Goal: Information Seeking & Learning: Learn about a topic

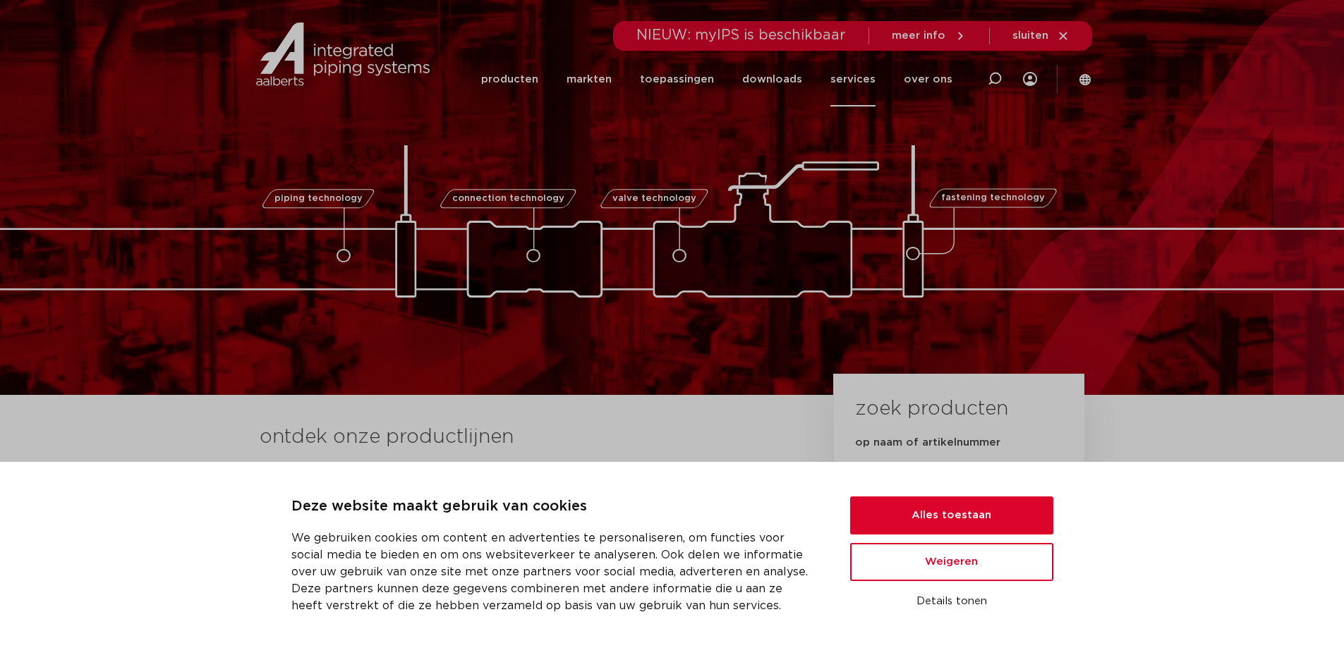
click at [863, 82] on link "services" at bounding box center [852, 79] width 45 height 54
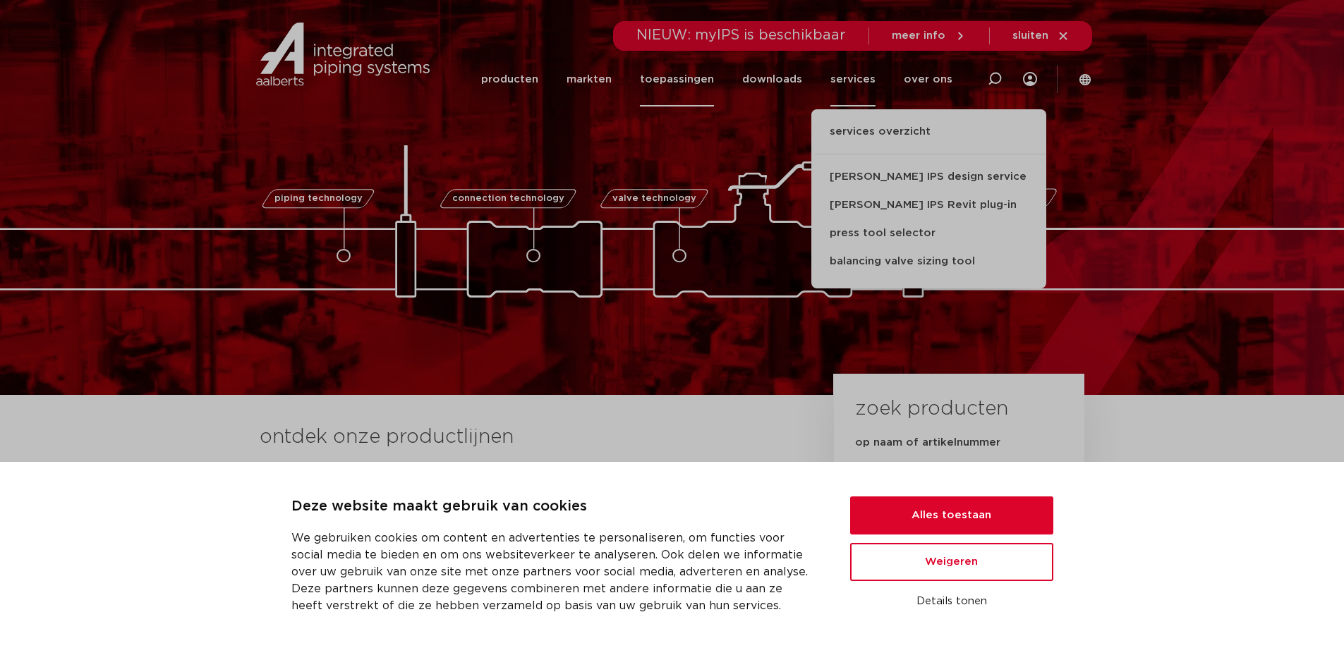
click at [697, 78] on link "toepassingen" at bounding box center [677, 79] width 74 height 54
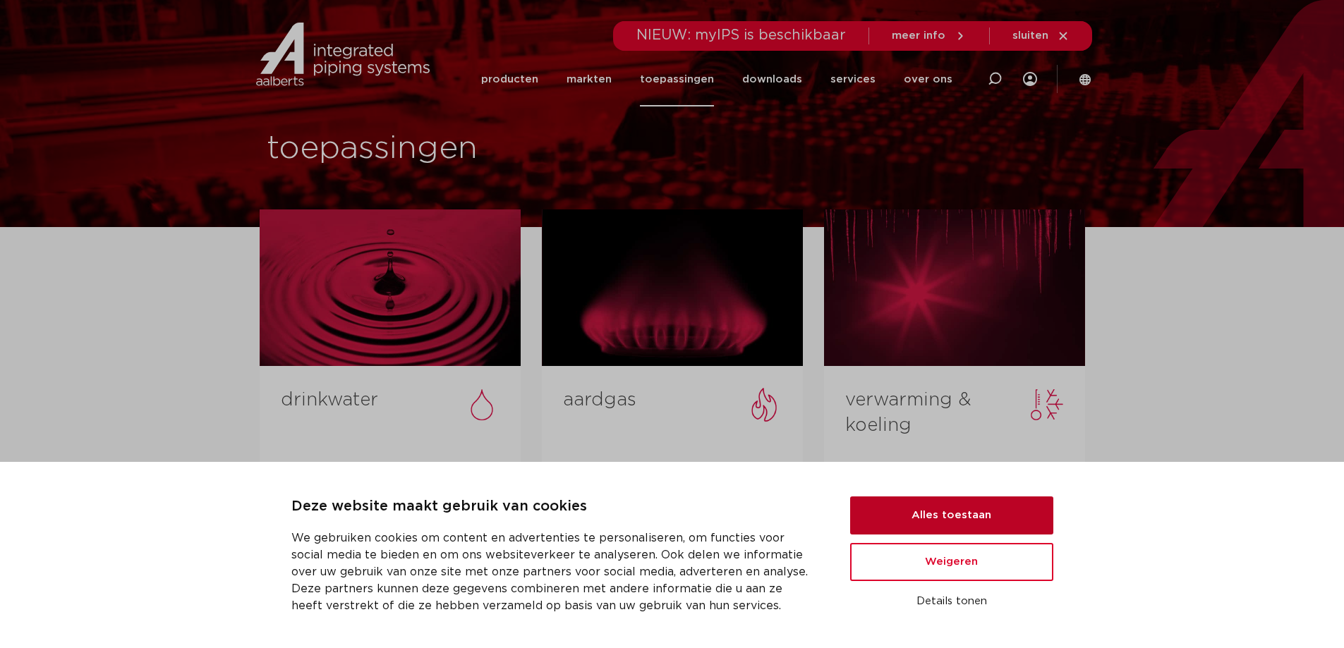
click at [914, 511] on button "Alles toestaan" at bounding box center [951, 516] width 203 height 38
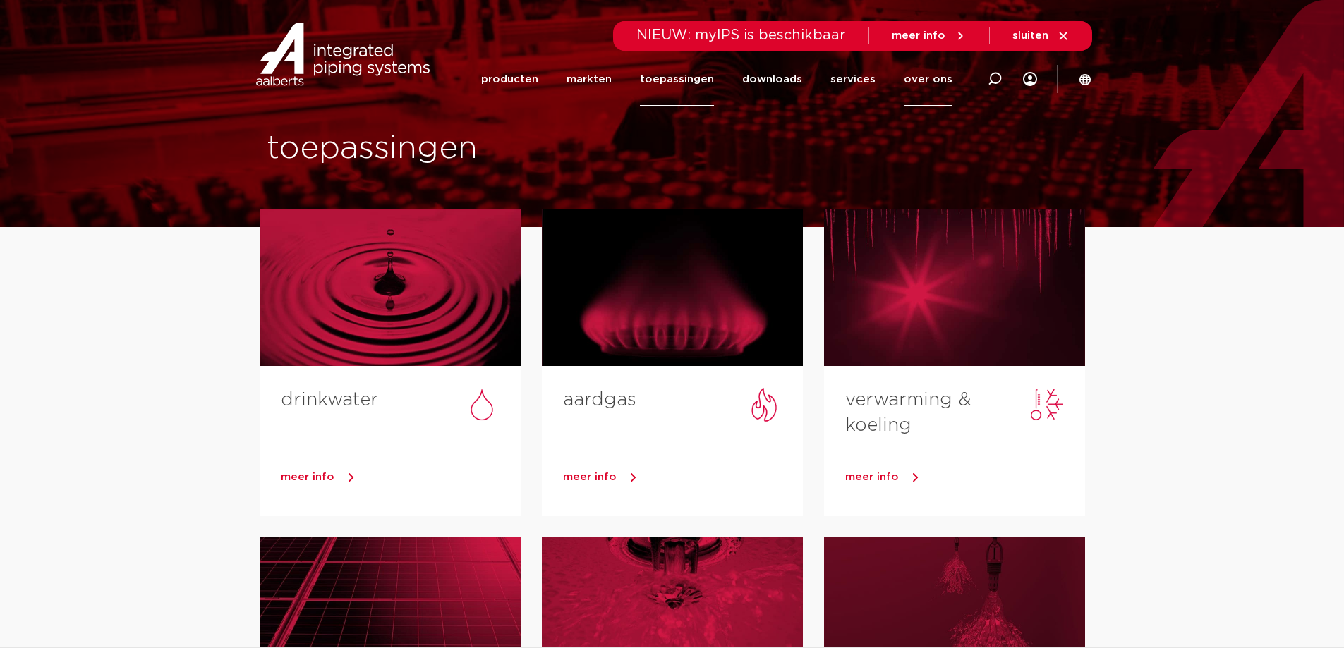
click at [935, 83] on link "over ons" at bounding box center [928, 79] width 49 height 54
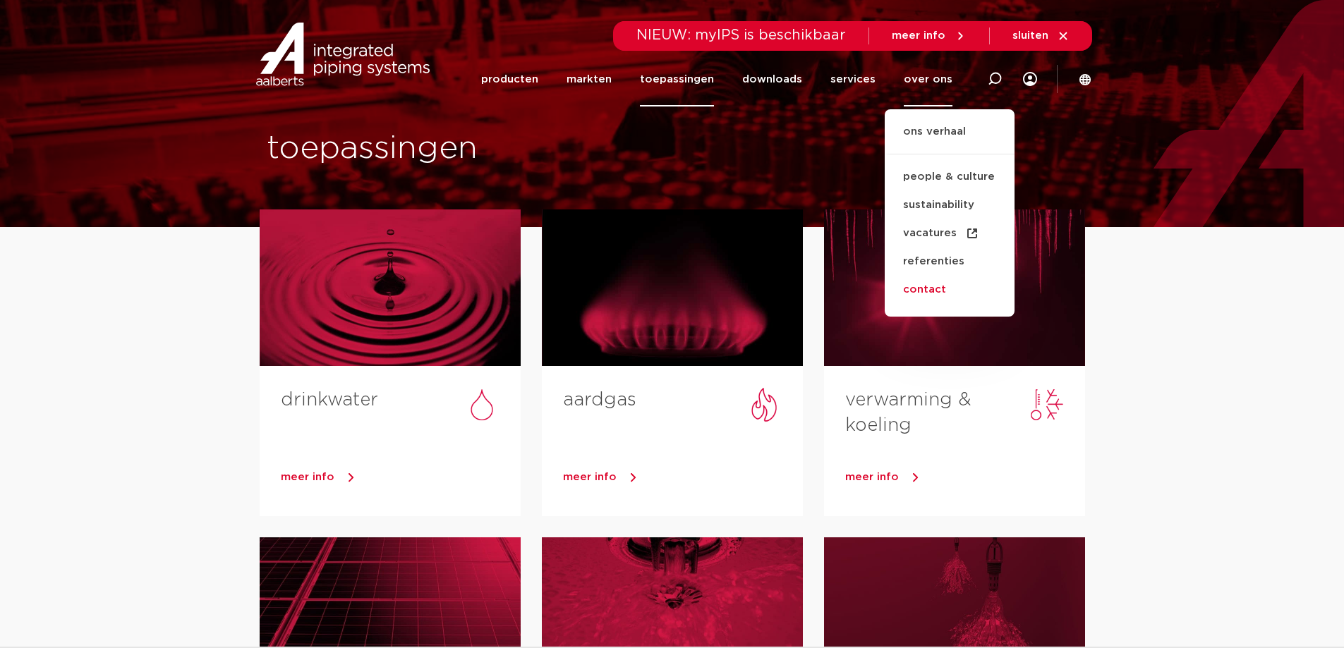
click at [938, 295] on link "contact" at bounding box center [950, 290] width 130 height 28
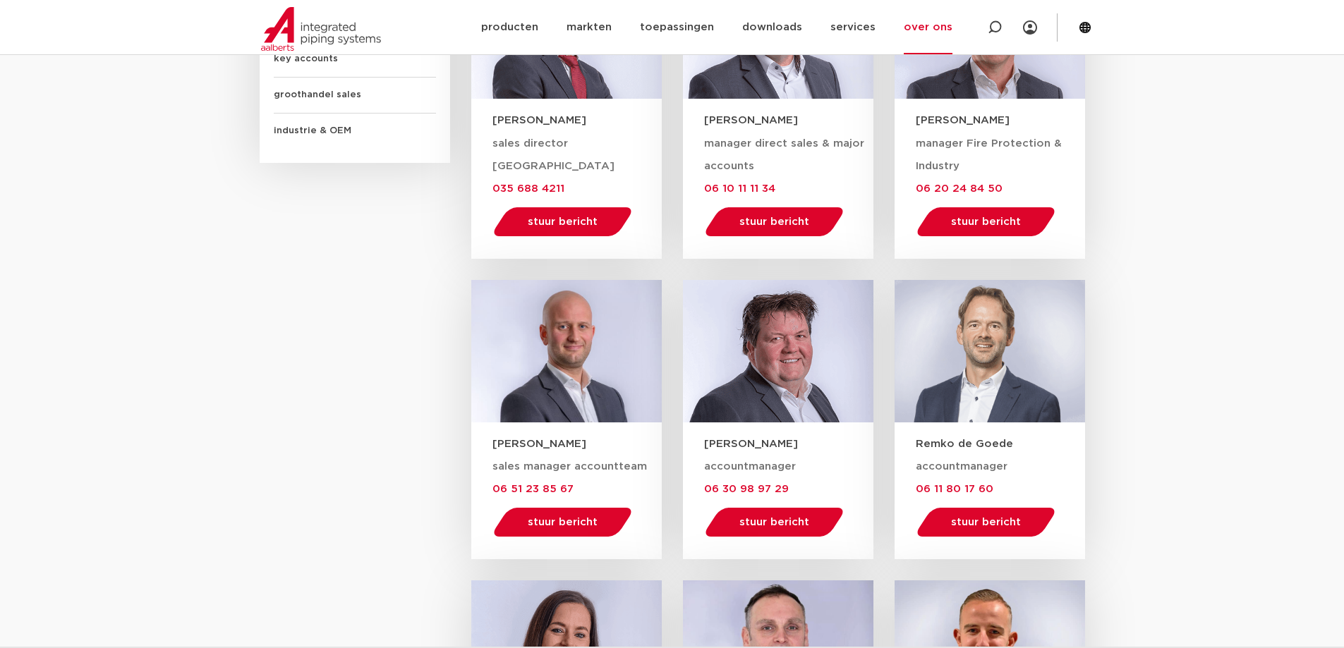
scroll to position [677, 0]
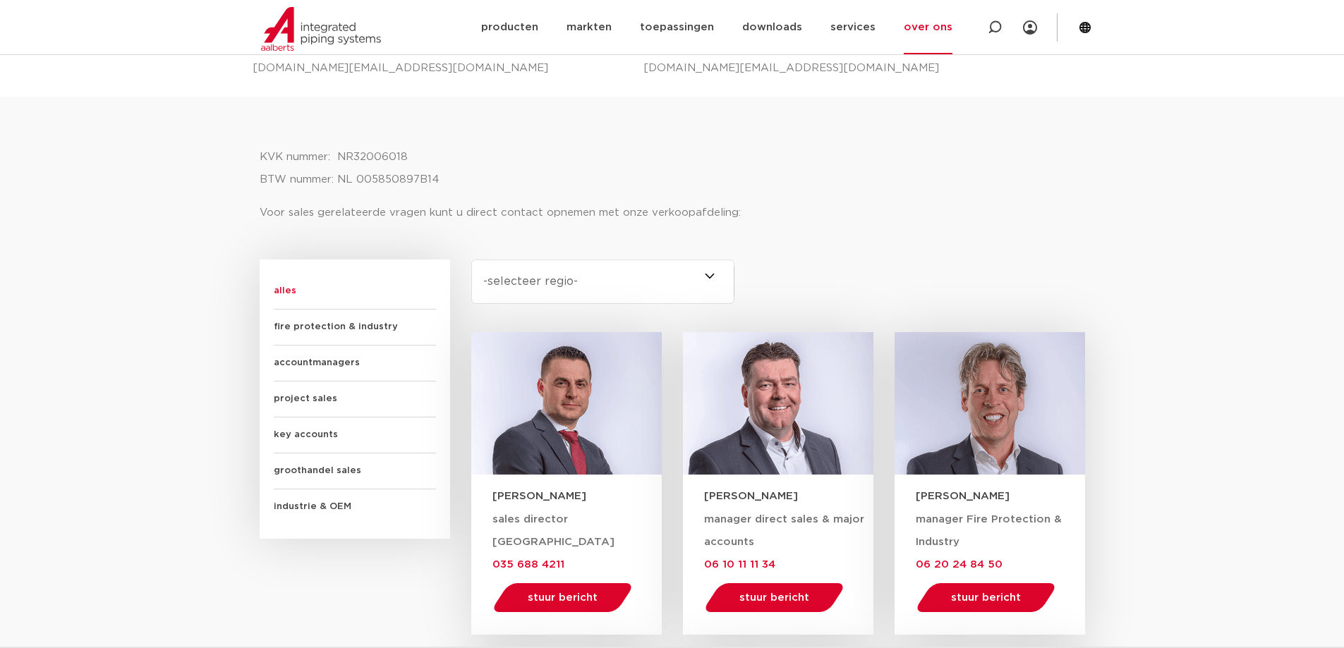
click at [346, 463] on span "groothandel sales" at bounding box center [355, 472] width 162 height 36
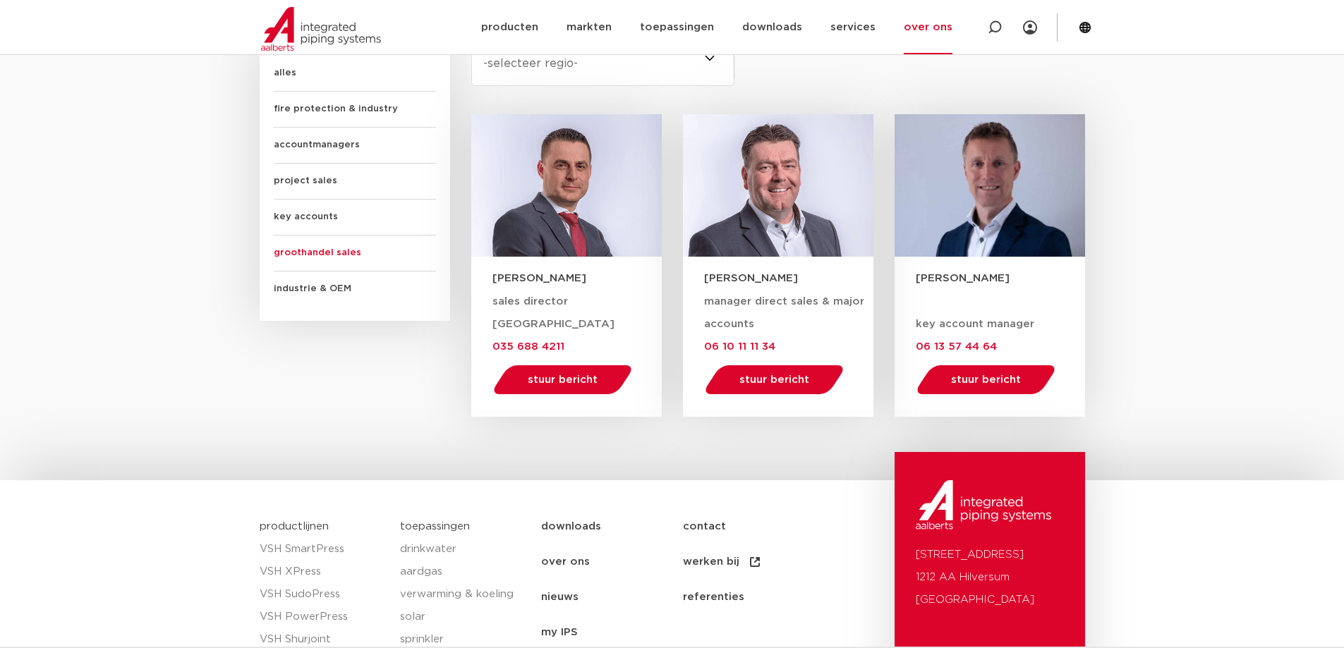
scroll to position [820, 0]
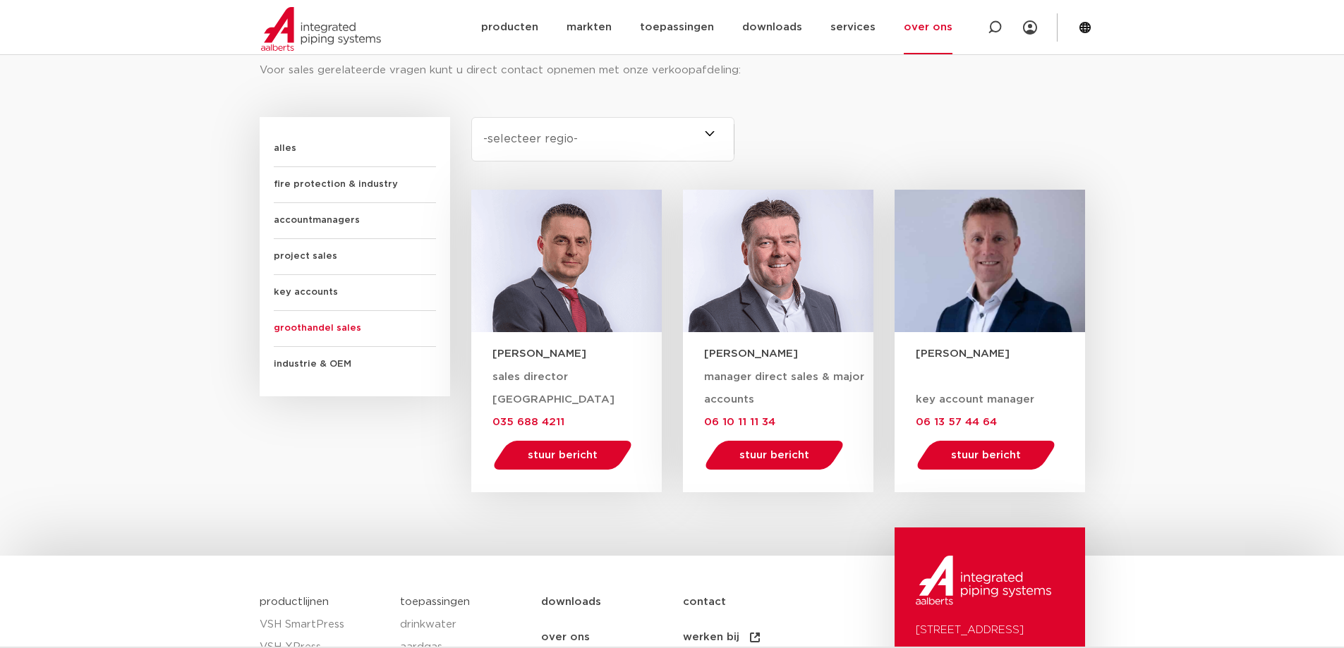
click at [297, 291] on span "key accounts" at bounding box center [355, 293] width 162 height 36
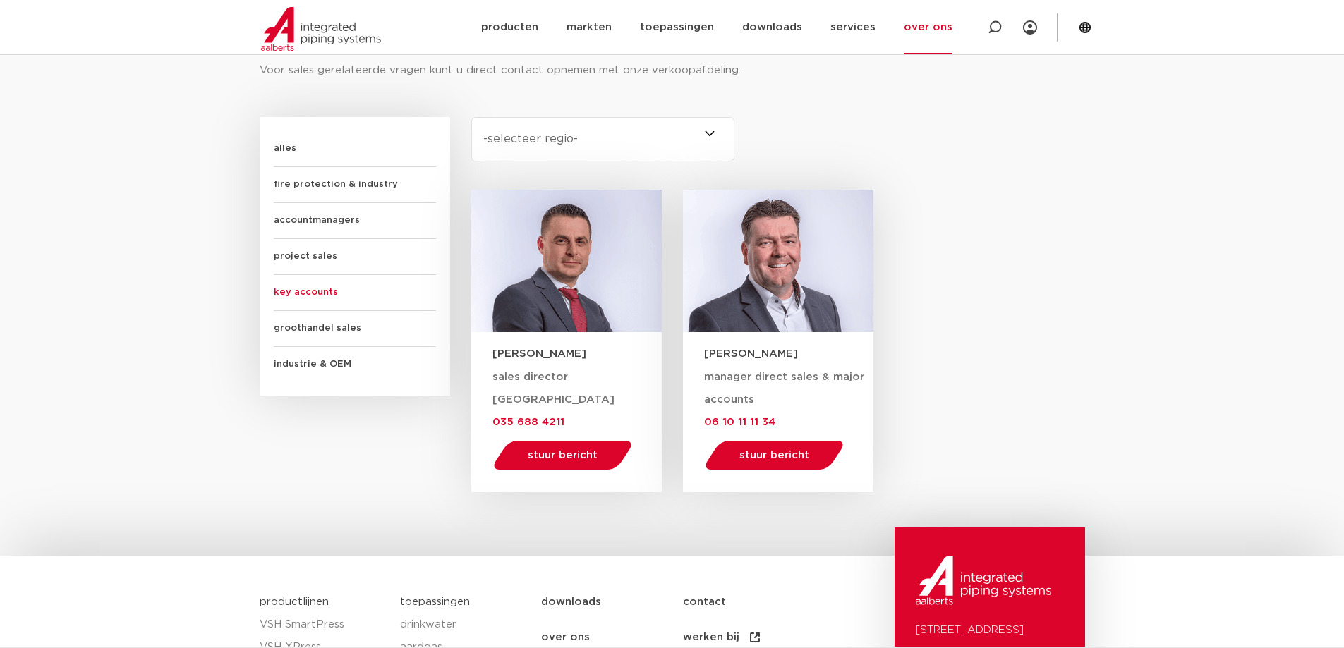
click at [308, 253] on span "project sales" at bounding box center [355, 257] width 162 height 36
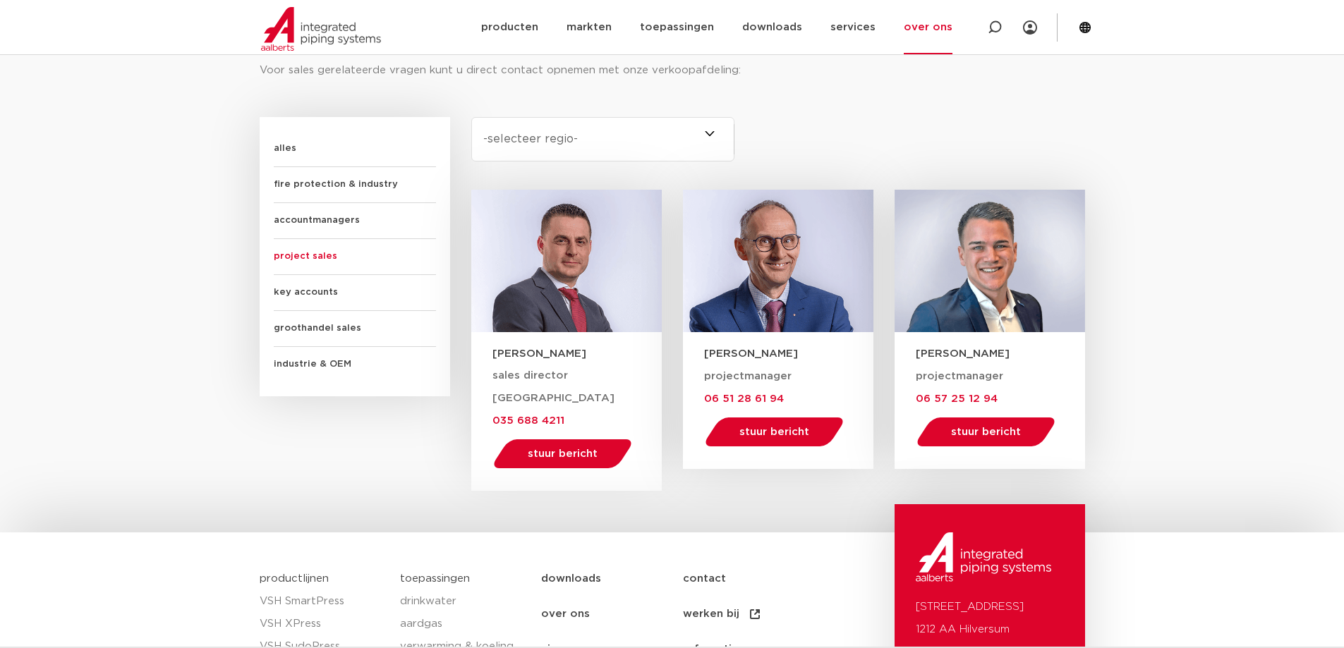
click at [298, 217] on span "accountmanagers" at bounding box center [355, 221] width 162 height 36
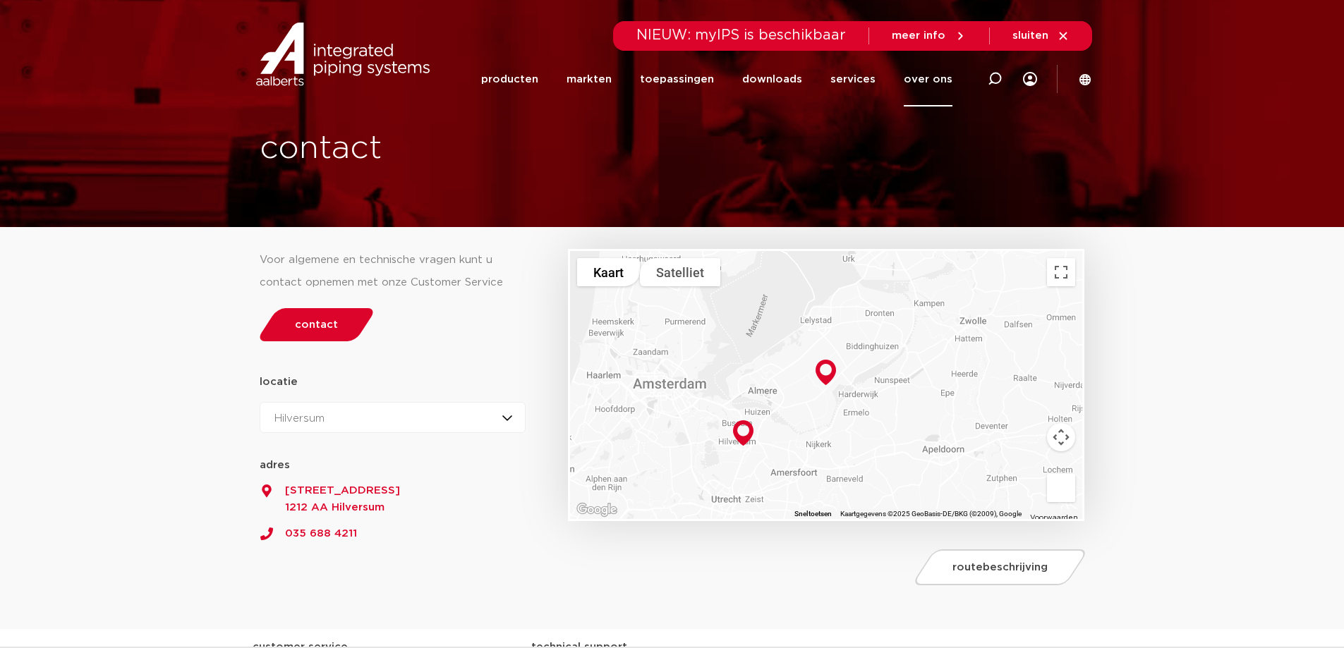
click at [938, 77] on link "over ons" at bounding box center [928, 79] width 49 height 54
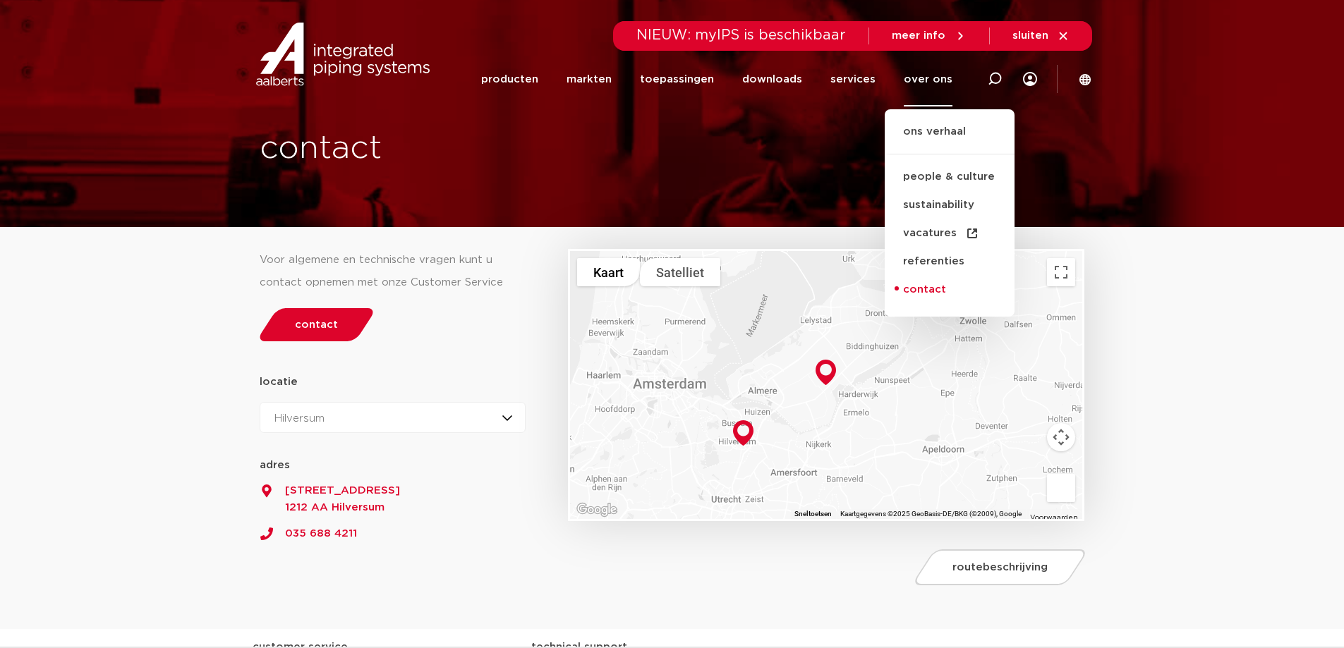
click at [909, 291] on link "contact" at bounding box center [950, 290] width 130 height 28
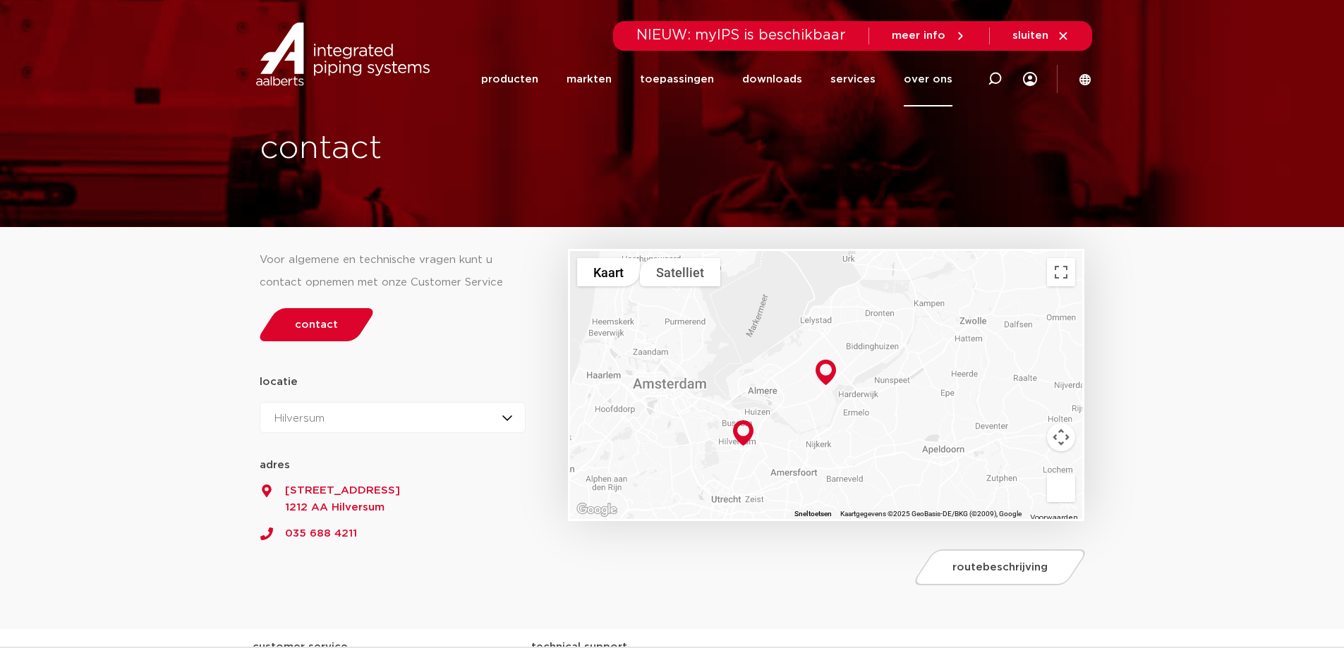
click at [742, 434] on img at bounding box center [743, 433] width 32 height 37
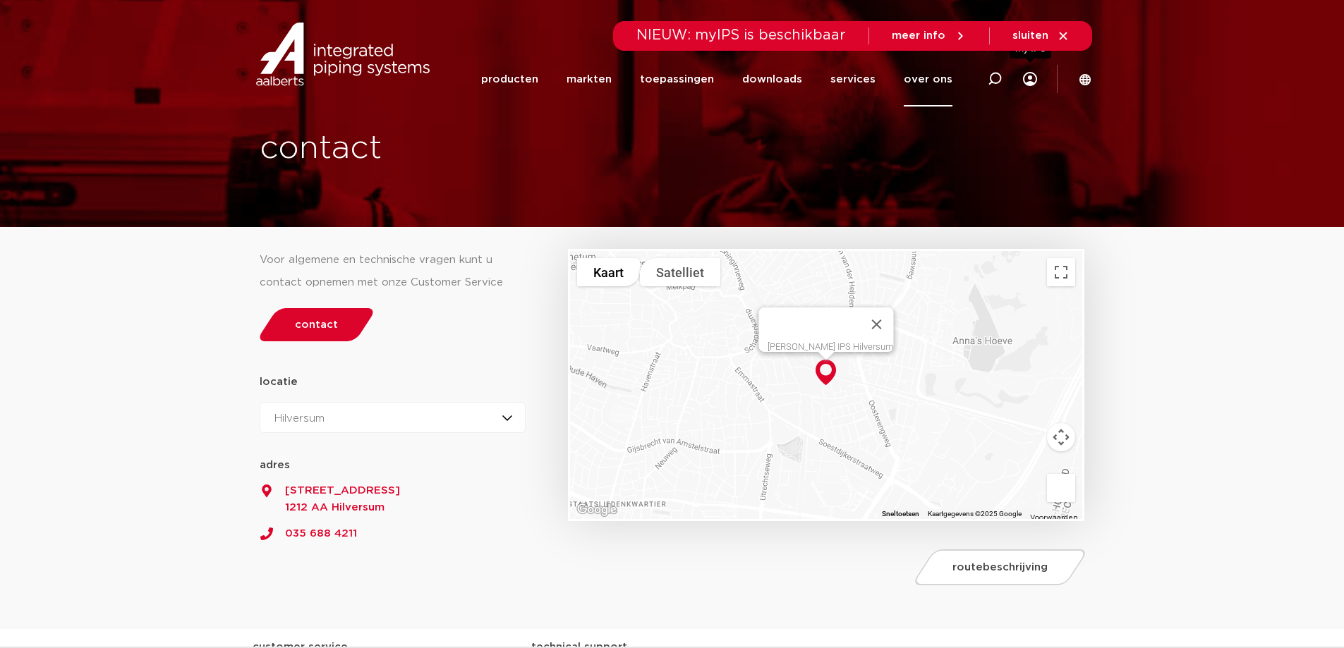
click at [1031, 84] on icon at bounding box center [1030, 79] width 14 height 14
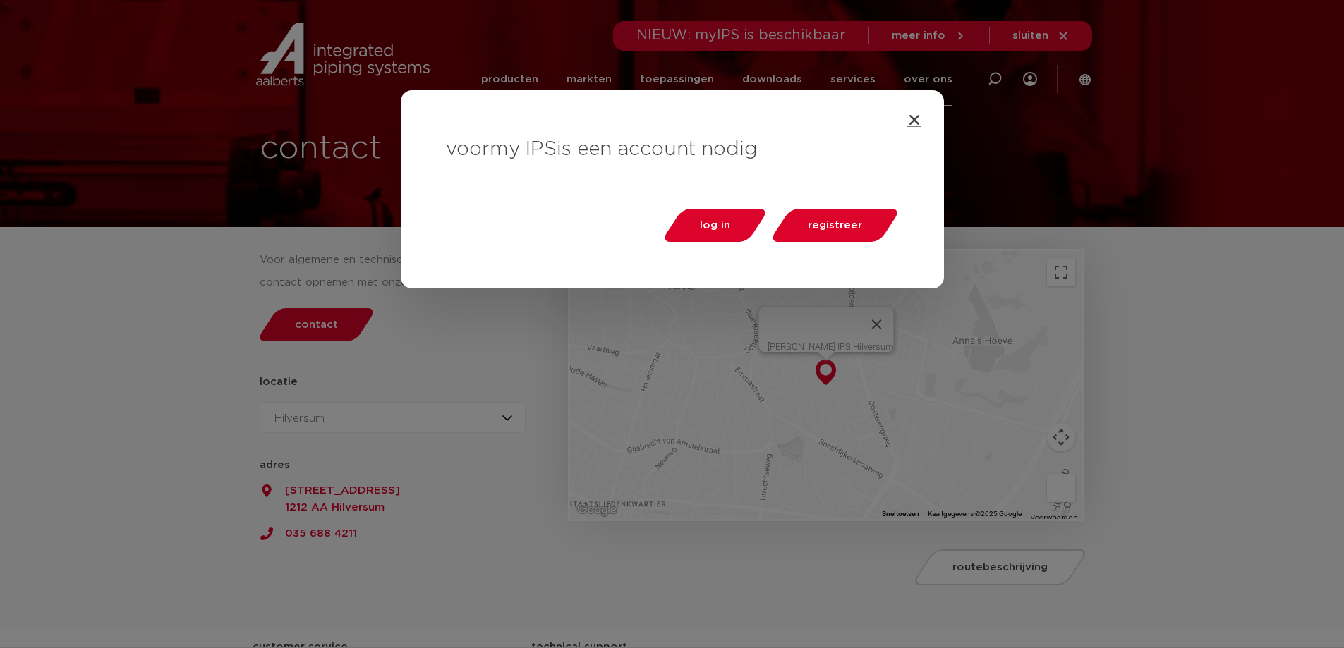
click at [911, 122] on icon "Close" at bounding box center [914, 120] width 14 height 14
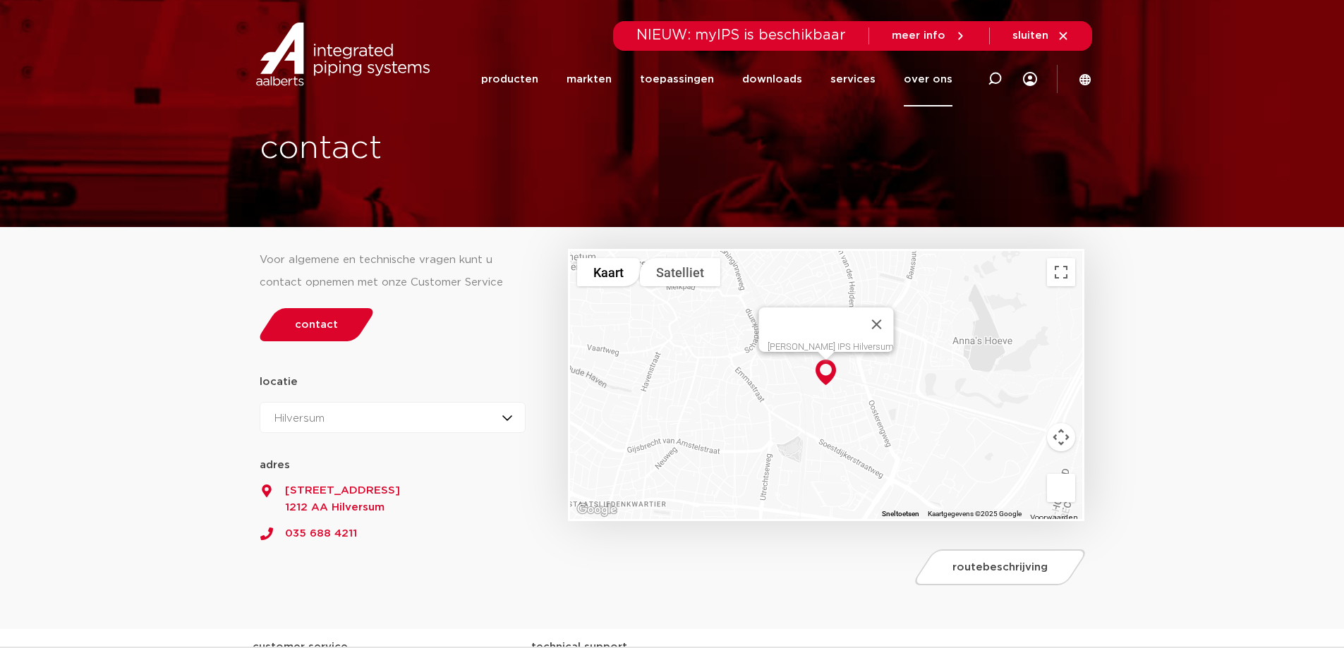
scroll to position [75, 0]
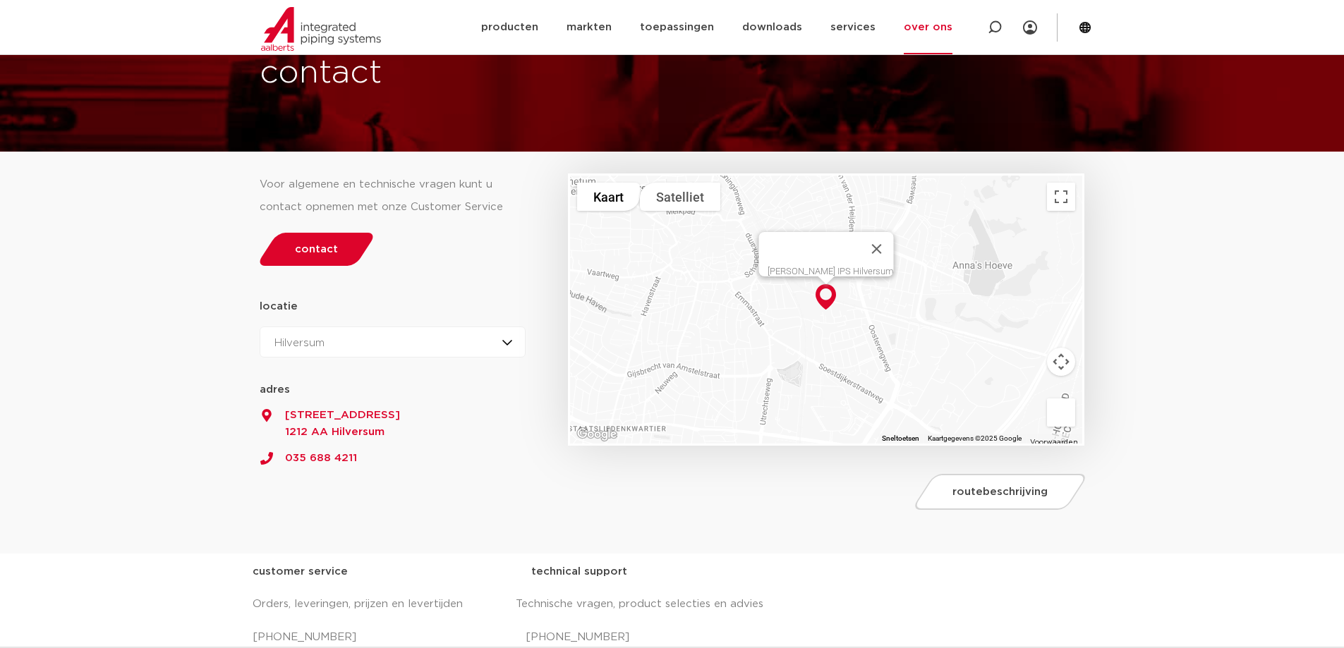
click at [302, 304] on div "locatie Hilversum Zeewolde Hilversum Hilversum Zeewolde 52.2195769 5.1900583 ad…" at bounding box center [393, 374] width 267 height 157
click at [509, 342] on div "Hilversum Hilversum Zeewolde" at bounding box center [393, 342] width 267 height 31
click at [293, 372] on li "Hilversum" at bounding box center [305, 376] width 90 height 28
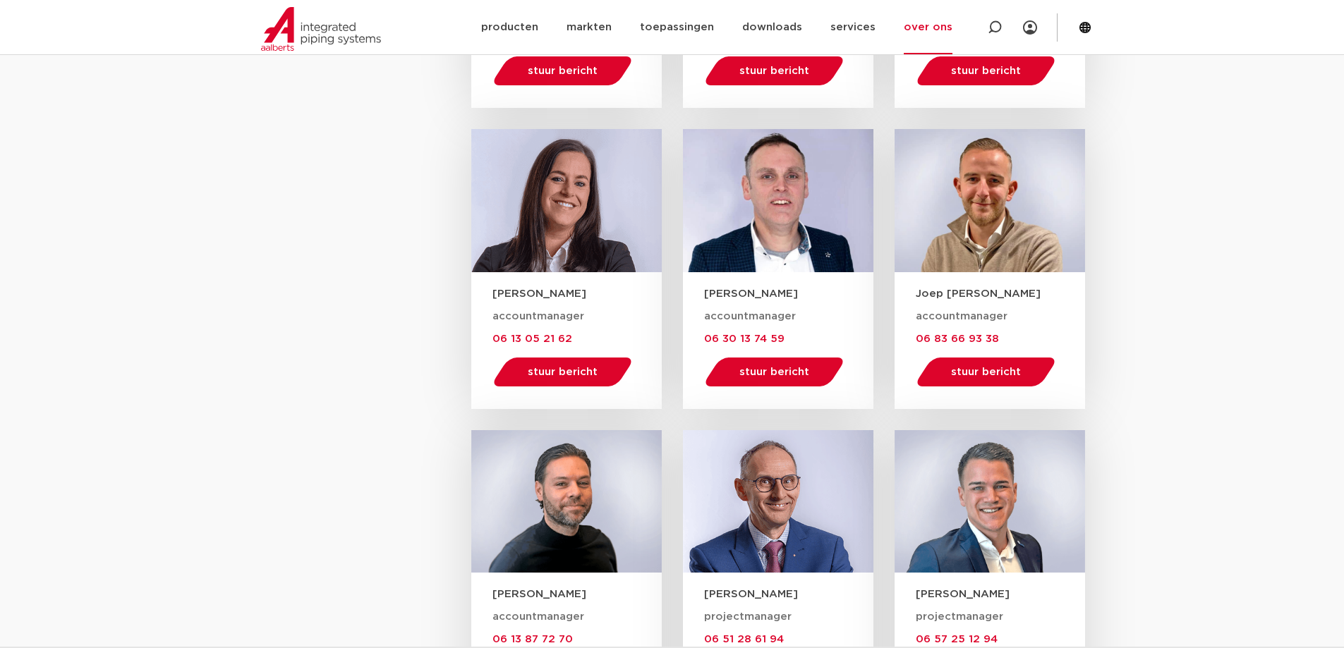
scroll to position [1580, 0]
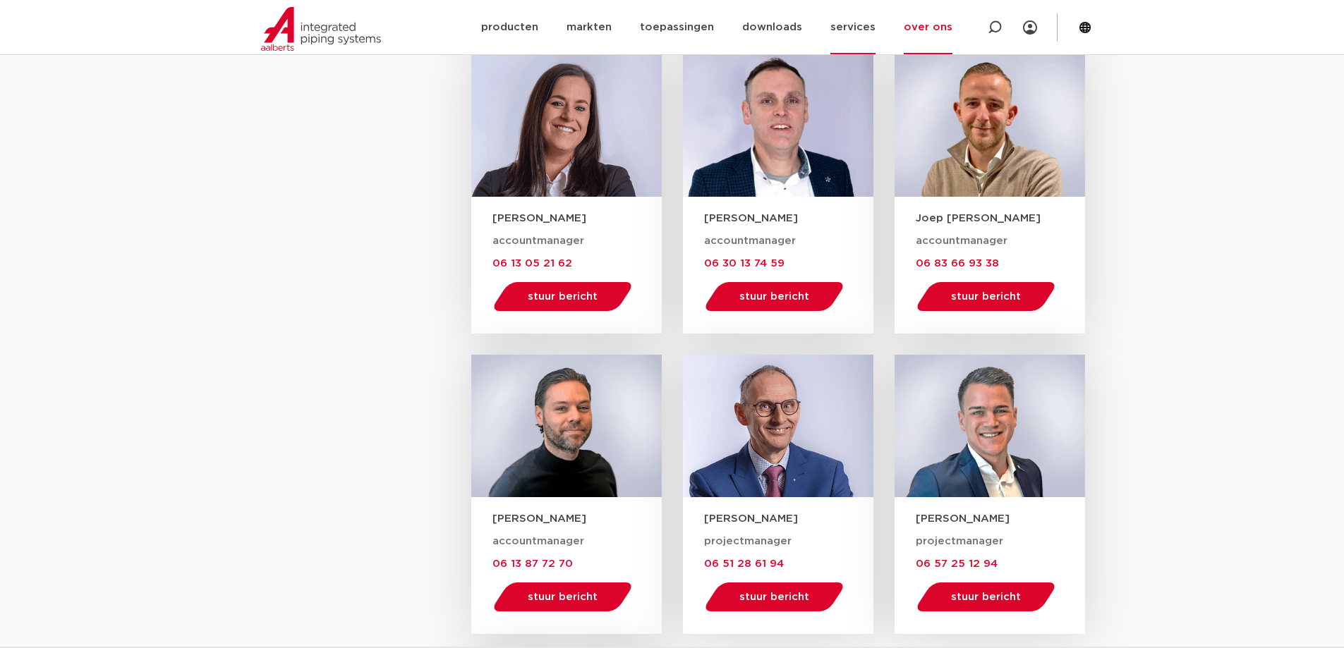
click at [868, 23] on link "services" at bounding box center [852, 27] width 45 height 54
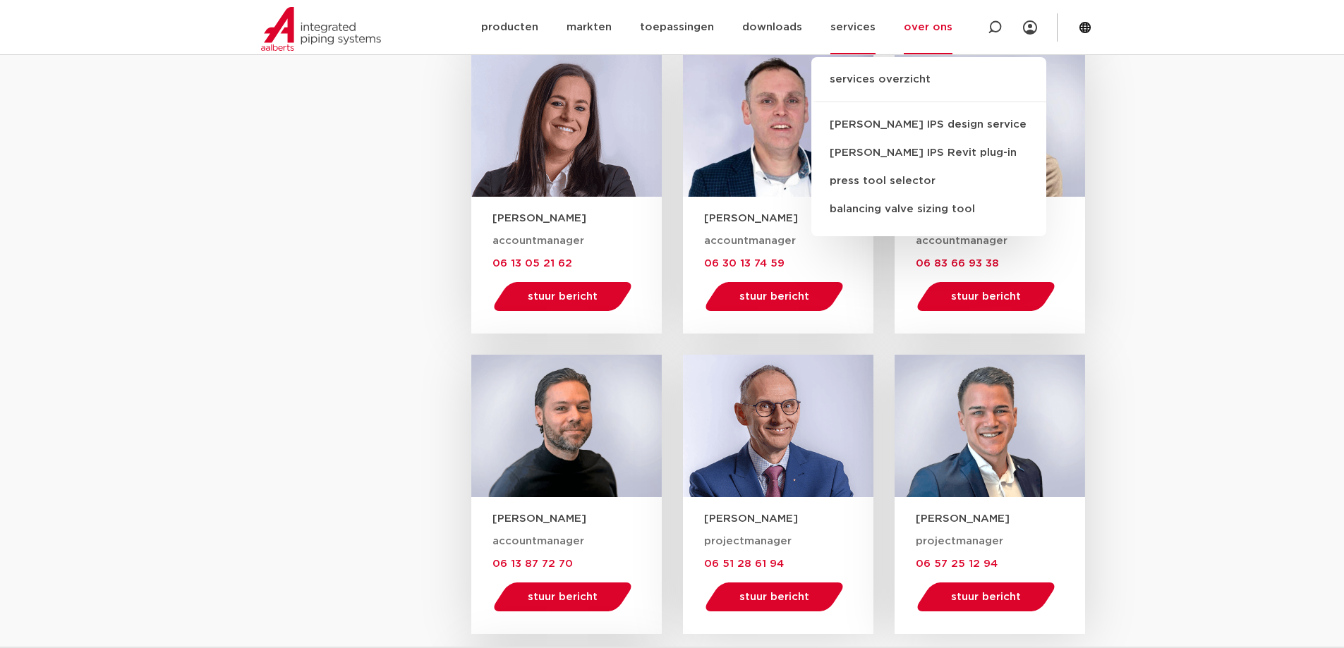
click at [947, 28] on link "over ons" at bounding box center [928, 27] width 49 height 54
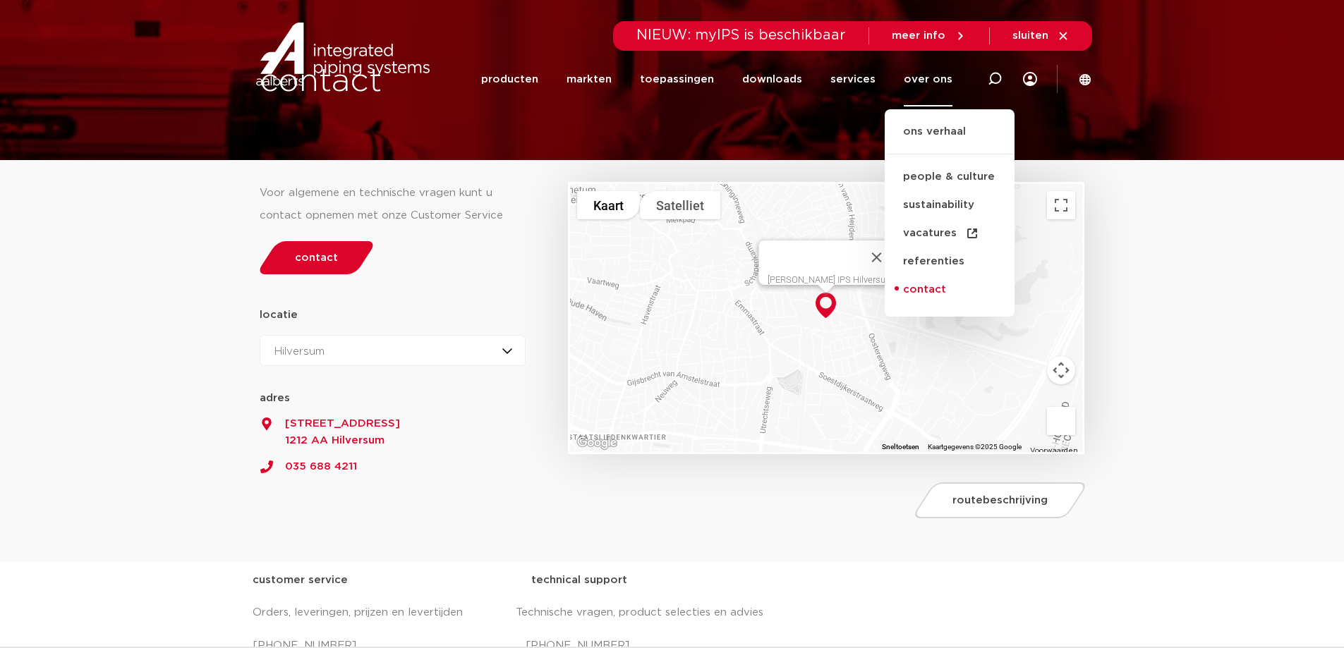
scroll to position [0, 0]
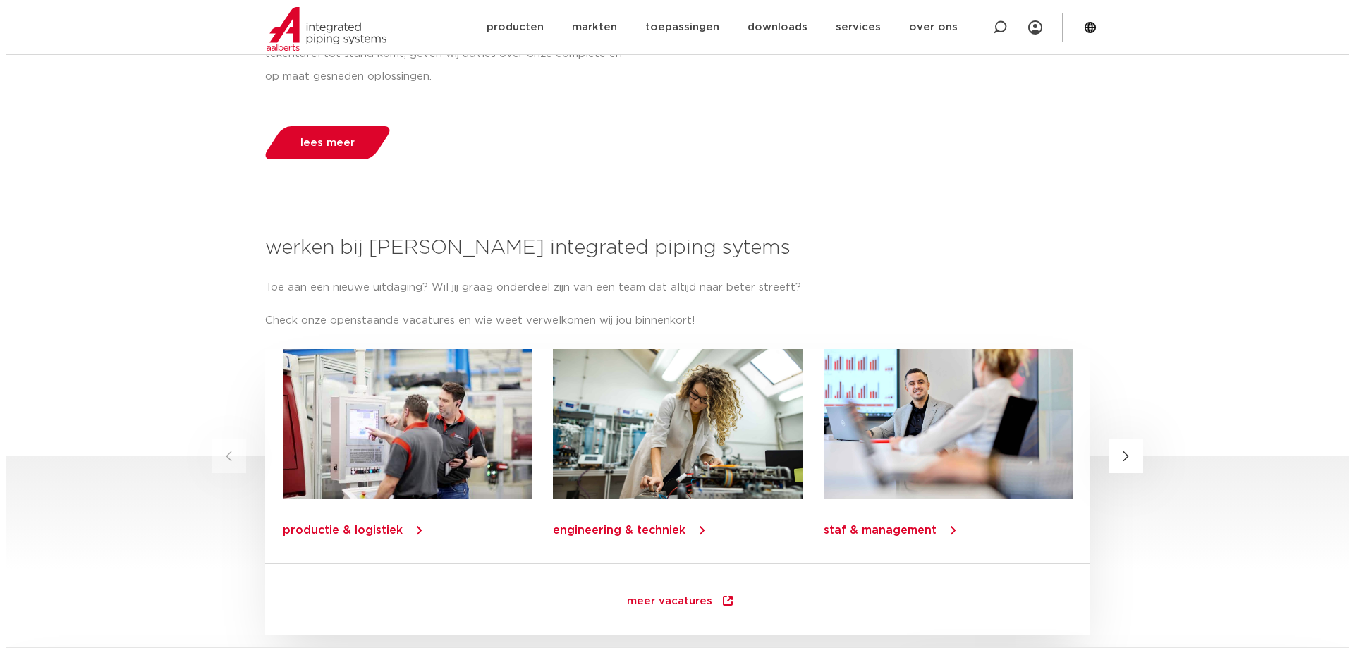
scroll to position [2029, 0]
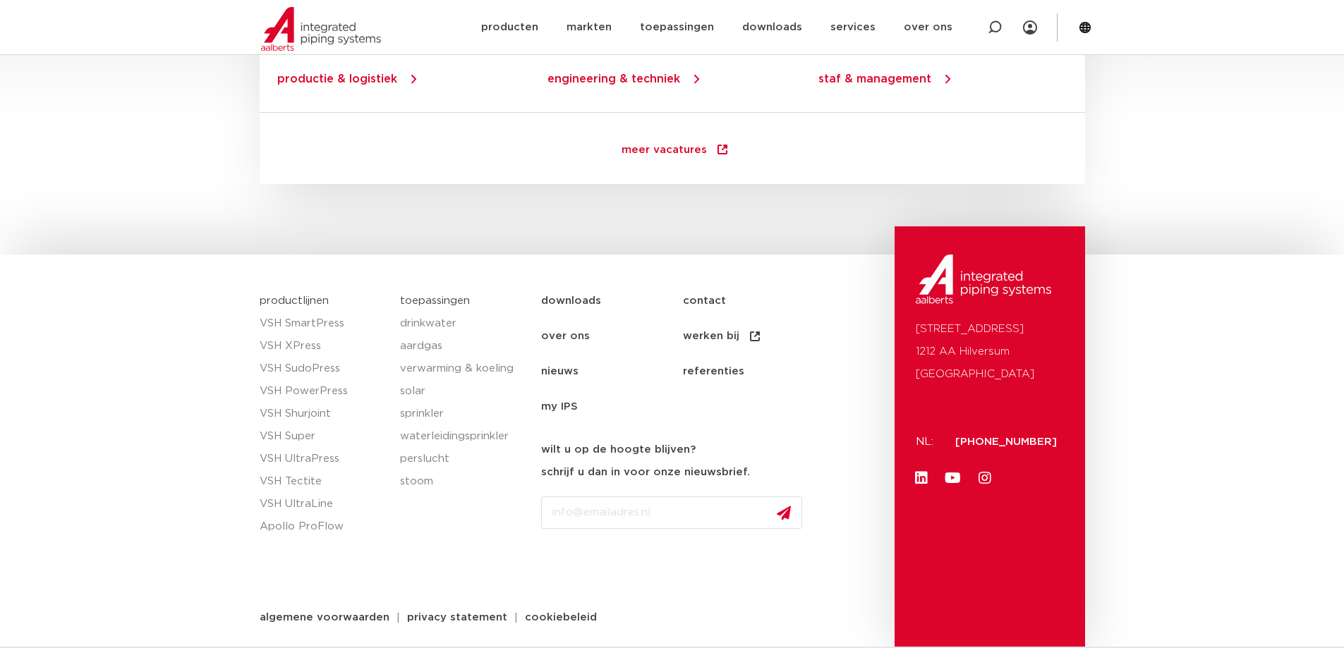
click at [1088, 27] on icon at bounding box center [1084, 27] width 11 height 11
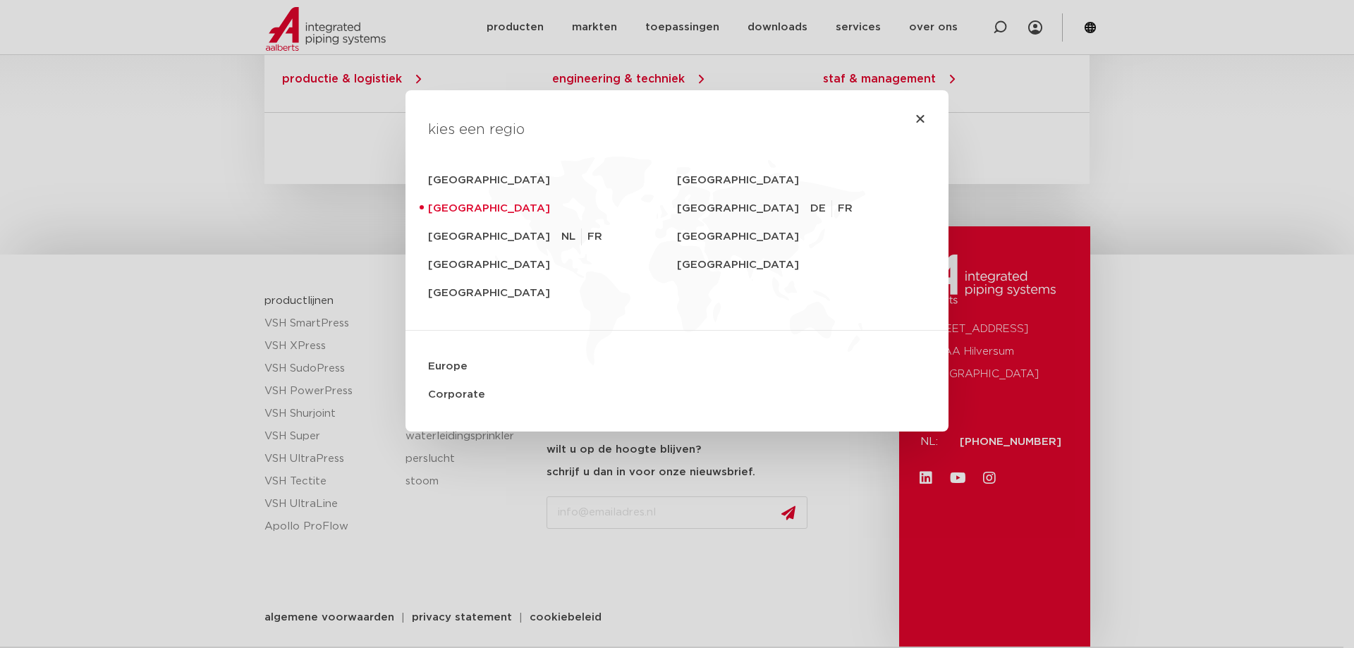
click at [454, 206] on link "[GEOGRAPHIC_DATA]" at bounding box center [552, 209] width 249 height 28
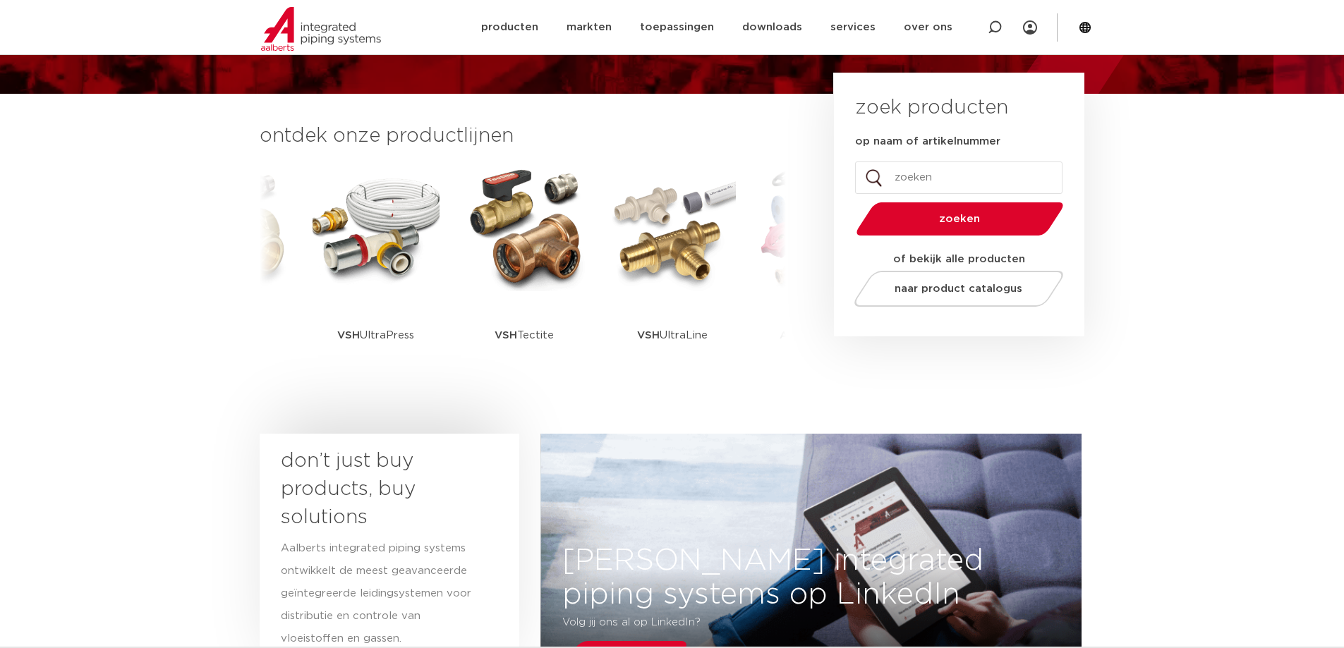
scroll to position [602, 0]
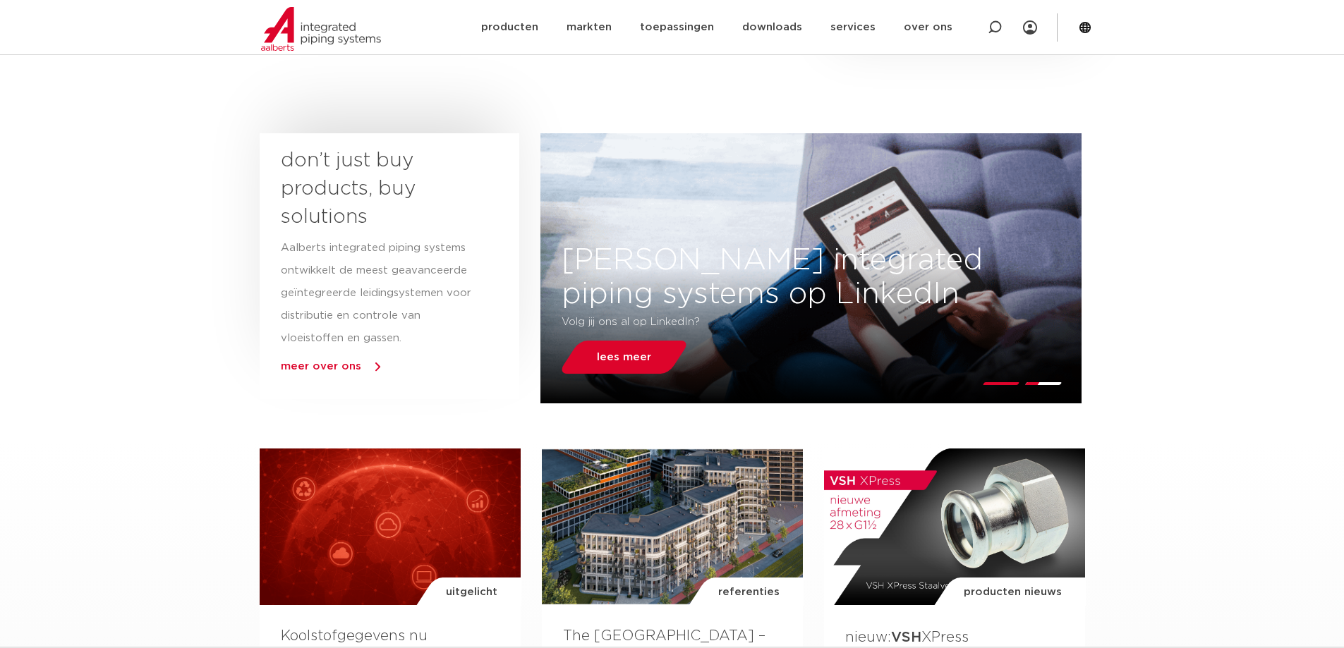
click at [1211, 523] on section "uitgelicht Koolstofgegevens nu beschikbaar voor ons hele portfolio We hebben du…" at bounding box center [672, 634] width 1344 height 385
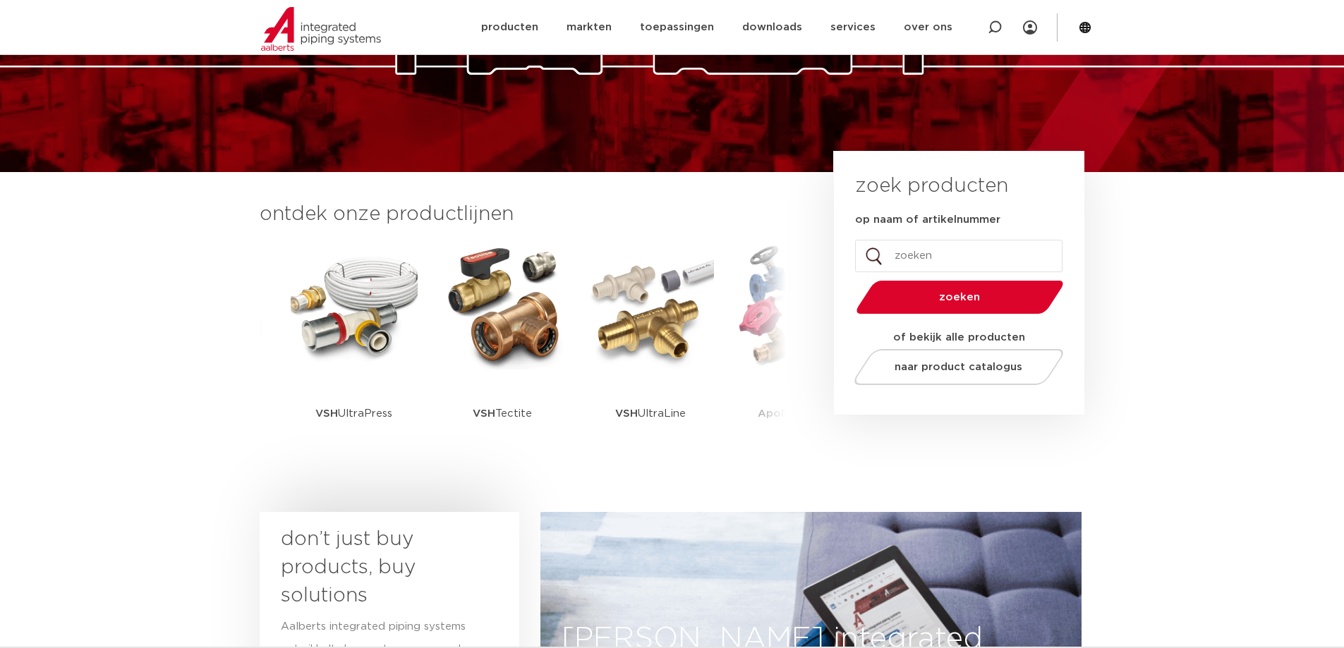
scroll to position [147, 0]
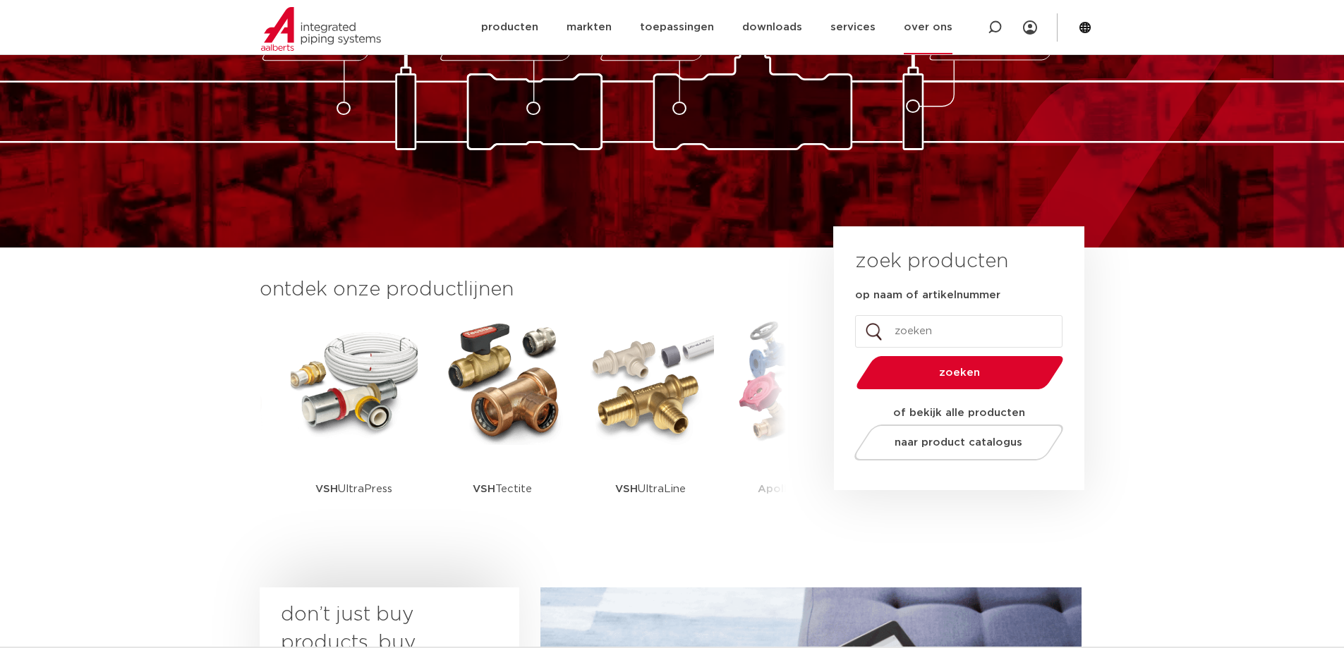
click at [931, 20] on link "over ons" at bounding box center [928, 27] width 49 height 54
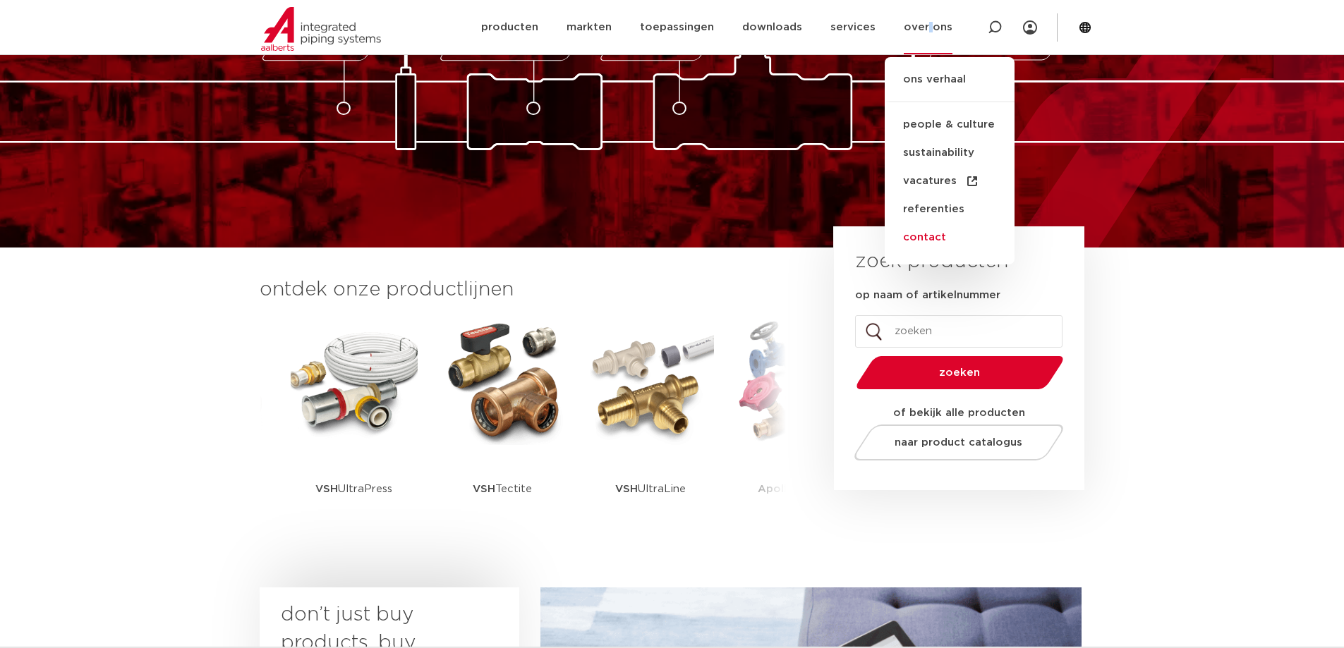
click at [922, 241] on link "contact" at bounding box center [950, 238] width 130 height 28
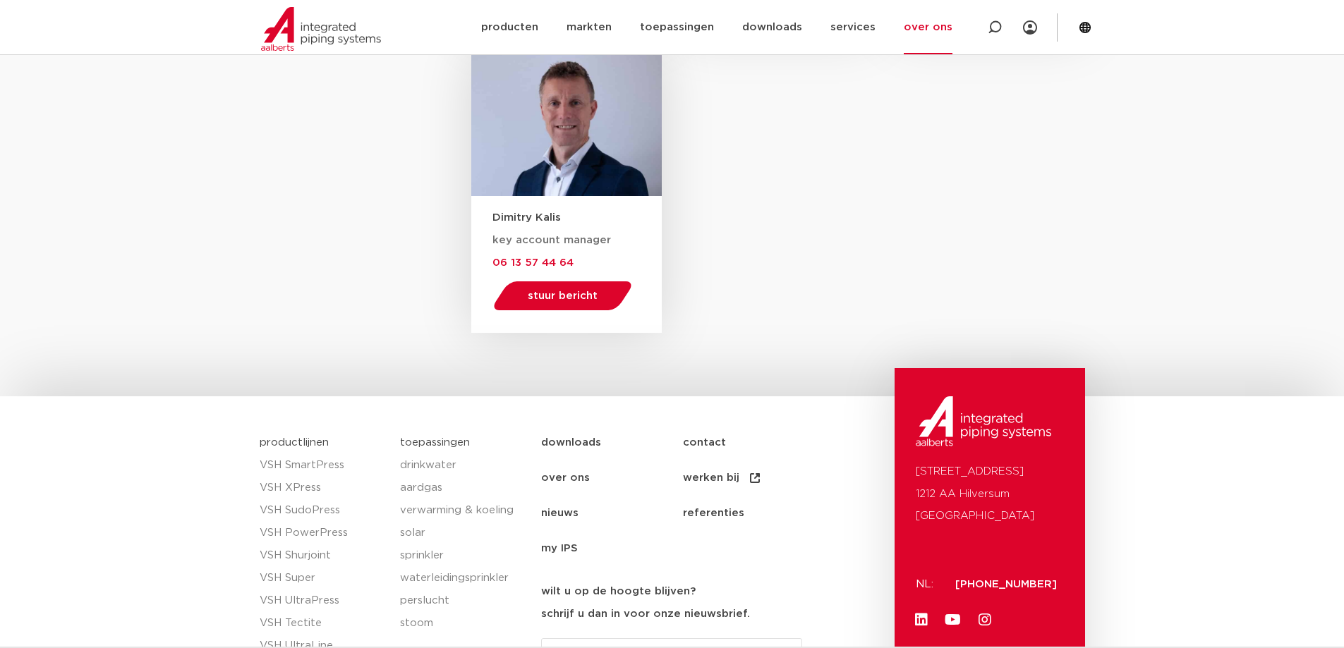
scroll to position [2257, 0]
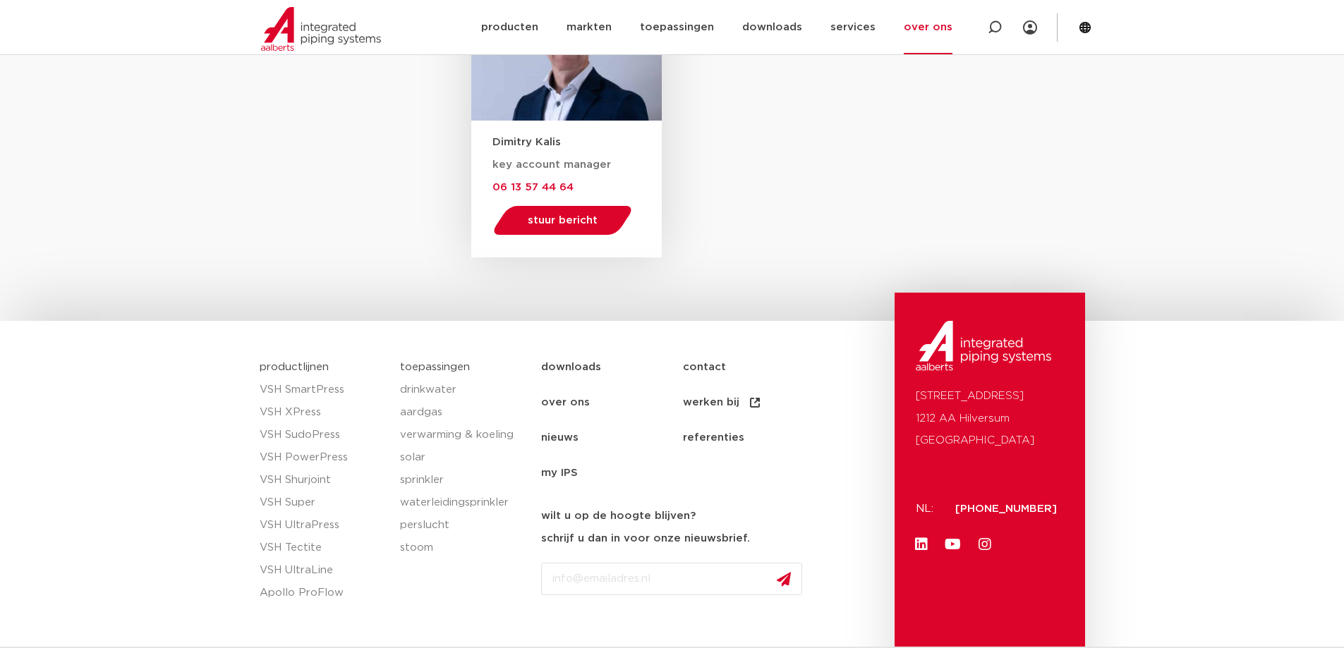
click at [715, 360] on link "contact" at bounding box center [754, 367] width 142 height 35
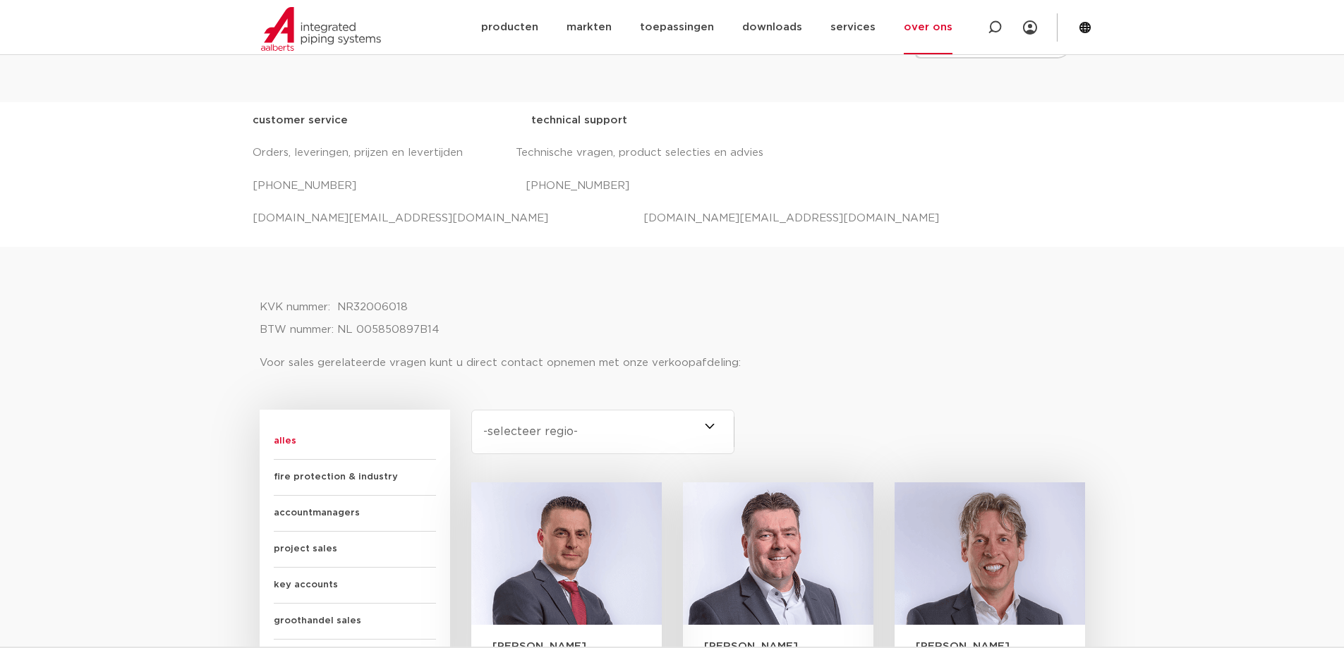
scroll to position [602, 0]
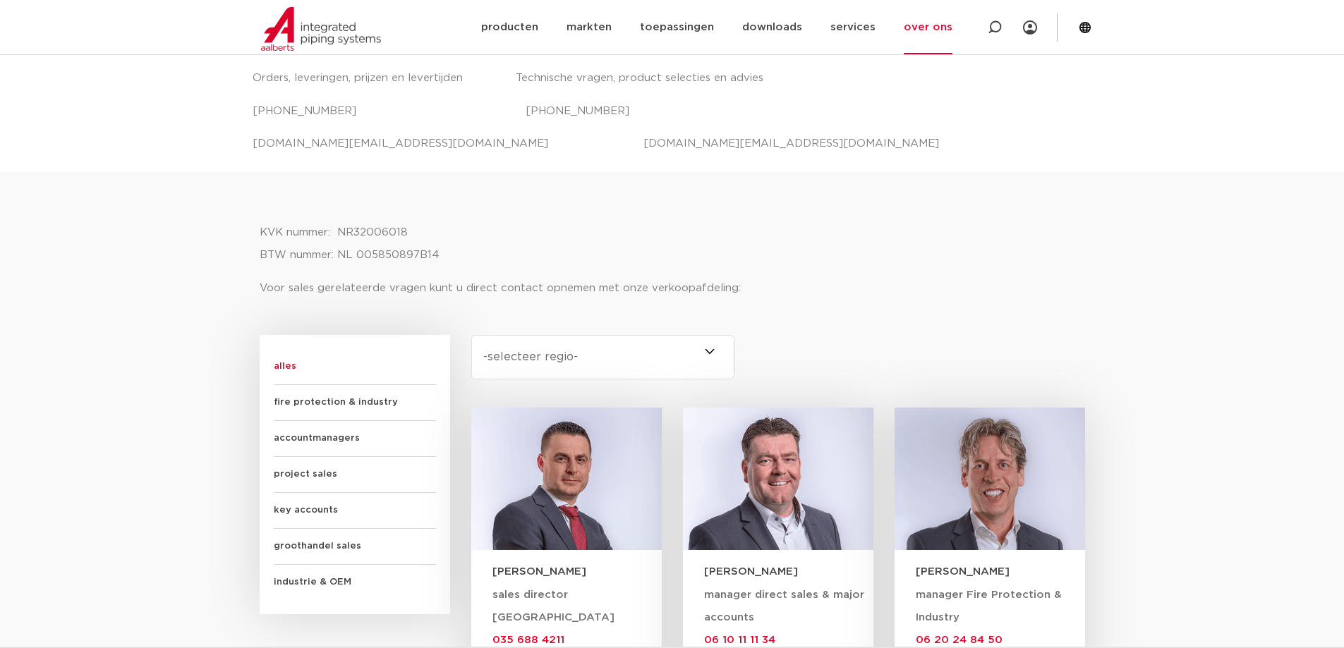
click at [708, 351] on select "-selecteer regio- Heel Nederland (6) [GEOGRAPHIC_DATA] (4) [GEOGRAPHIC_DATA] (3…" at bounding box center [603, 357] width 264 height 44
select select "brabant"
click at [471, 335] on select "-selecteer regio- Heel Nederland (6) [GEOGRAPHIC_DATA] (4) [GEOGRAPHIC_DATA] (3…" at bounding box center [603, 357] width 264 height 44
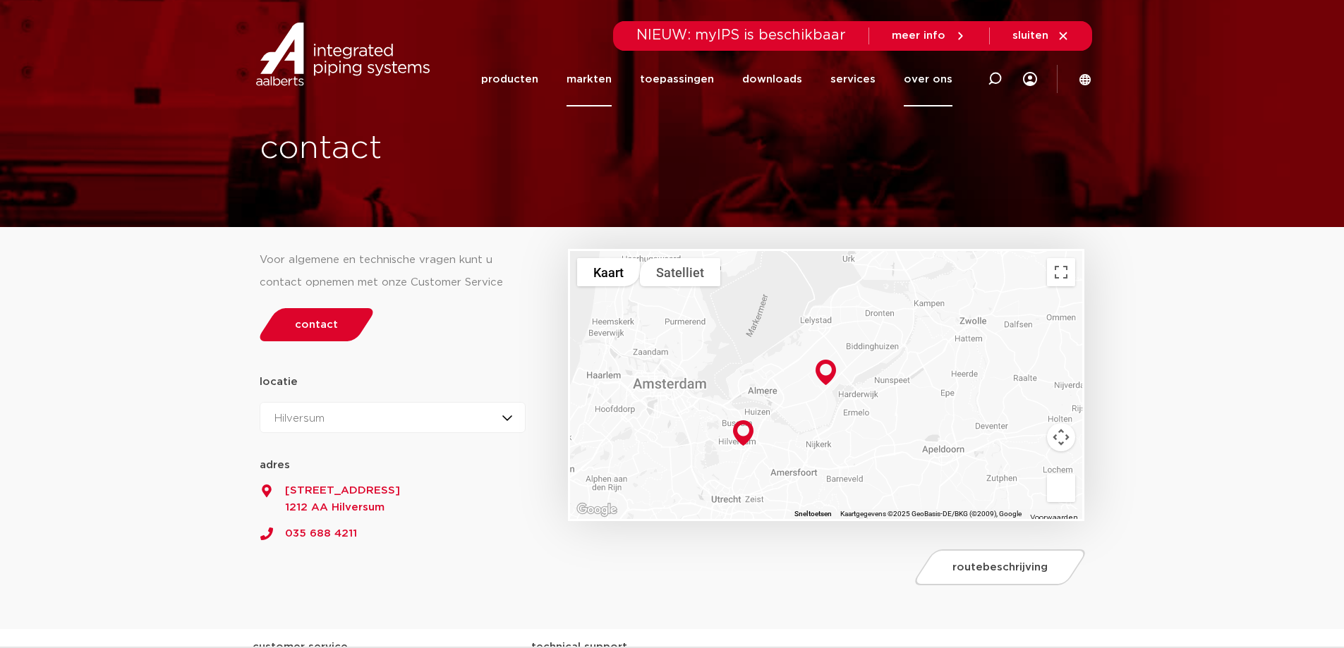
click at [612, 80] on link "markten" at bounding box center [588, 79] width 45 height 54
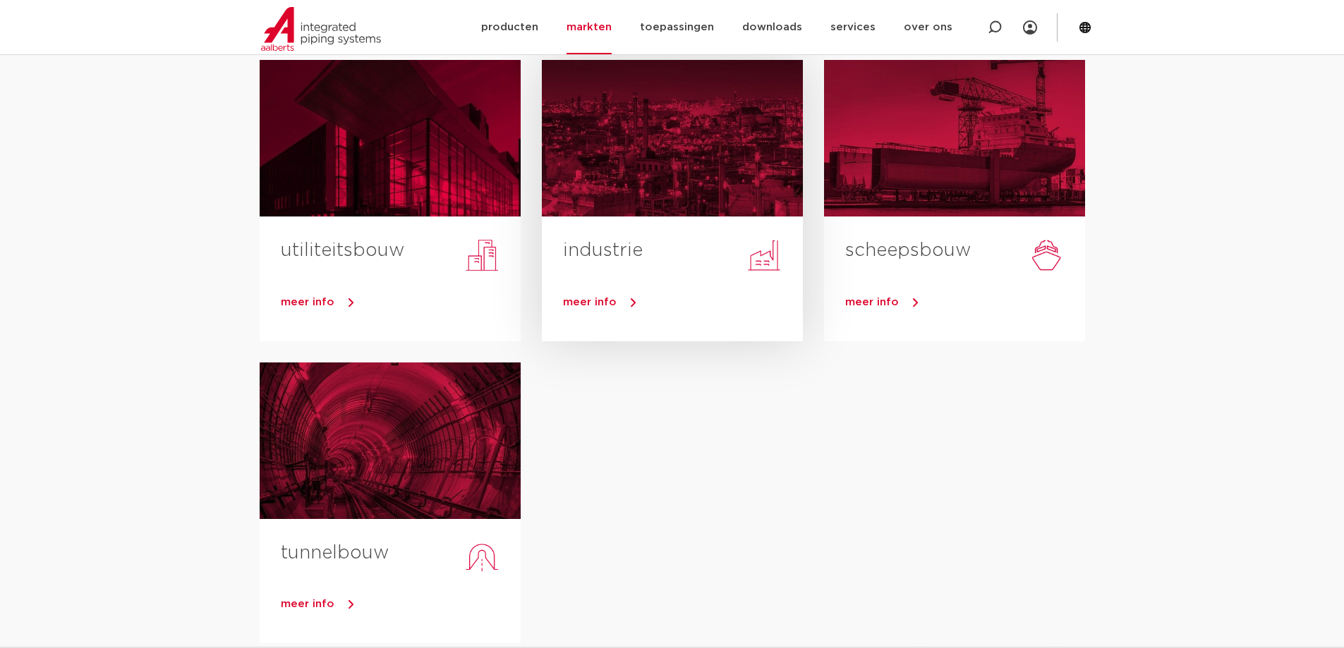
scroll to position [376, 0]
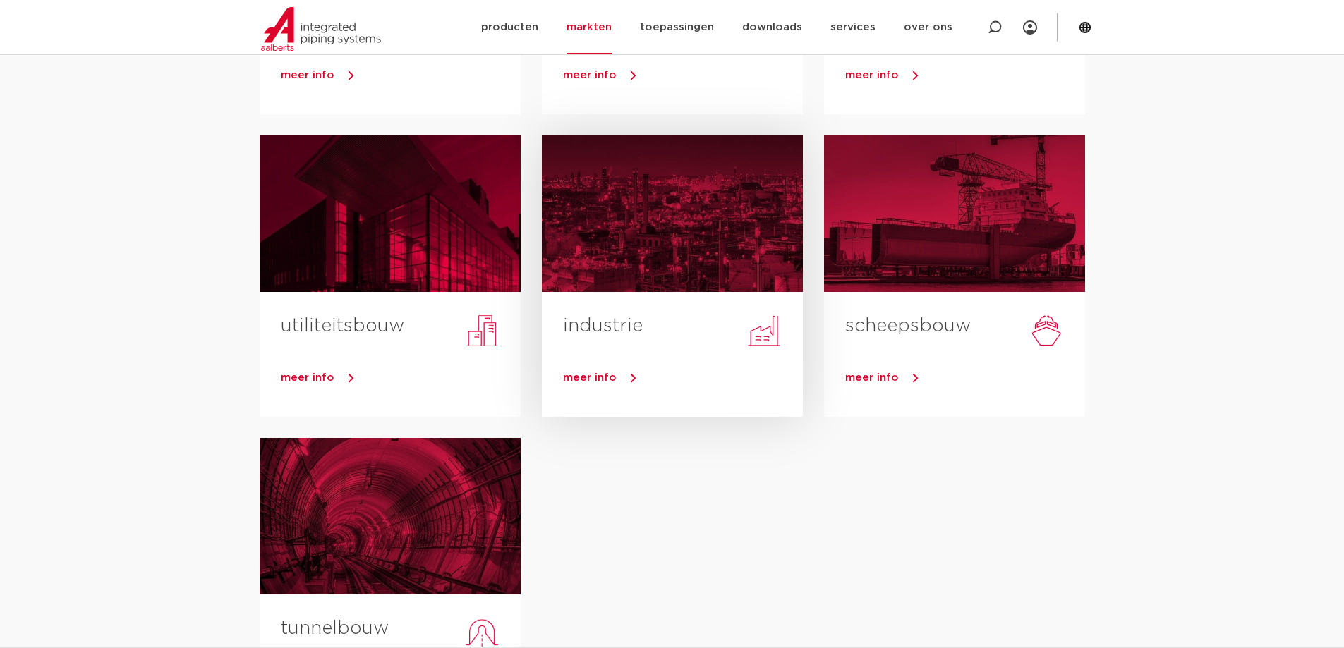
click at [629, 382] on link "meer info" at bounding box center [683, 378] width 240 height 21
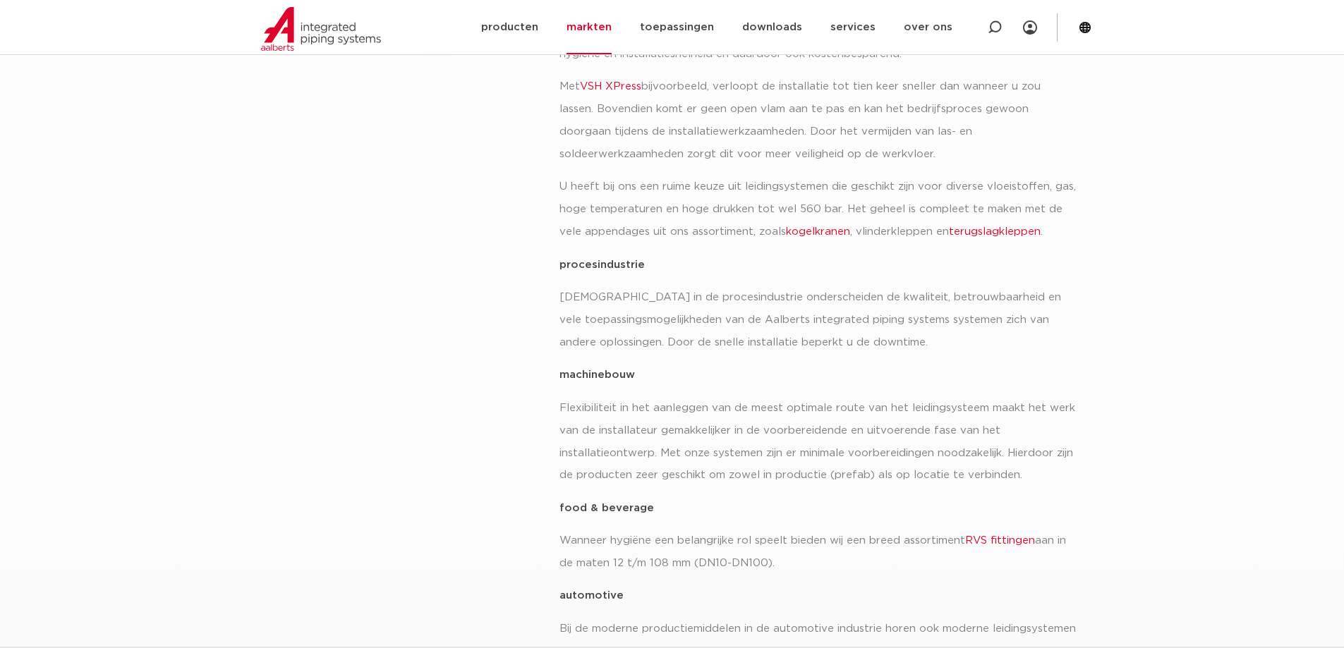
scroll to position [527, 0]
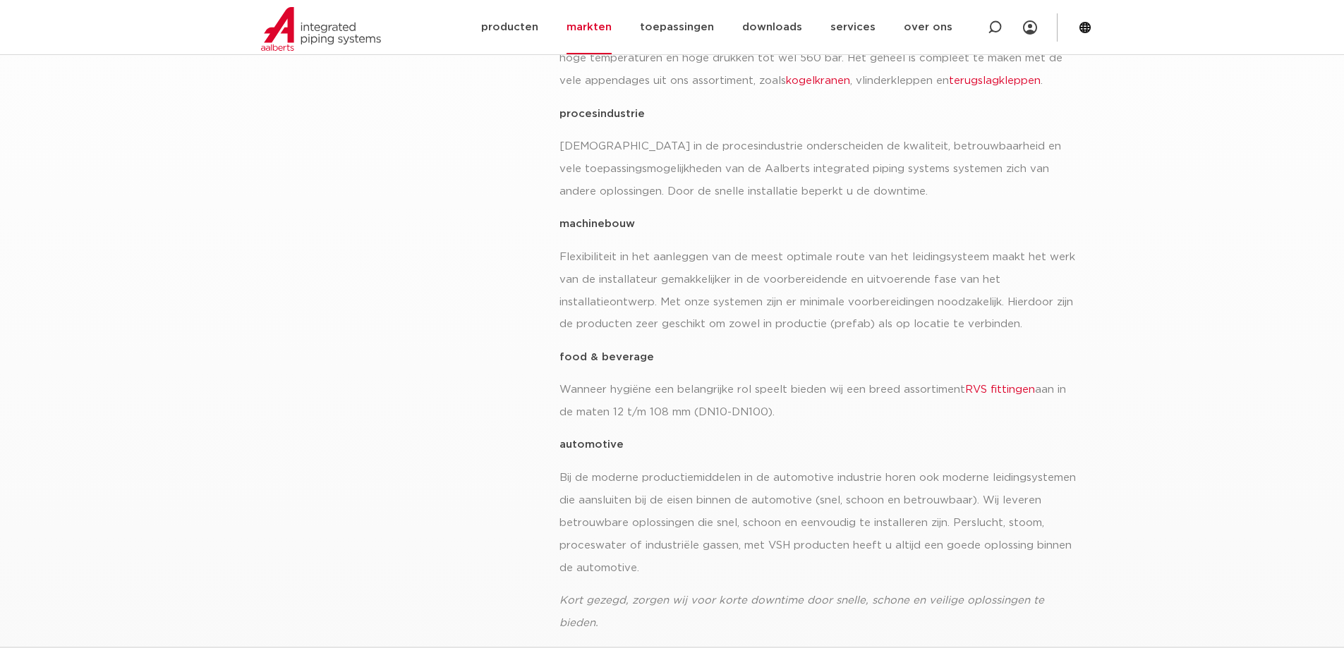
click at [994, 384] on link "RVS fittingen" at bounding box center [1000, 389] width 70 height 11
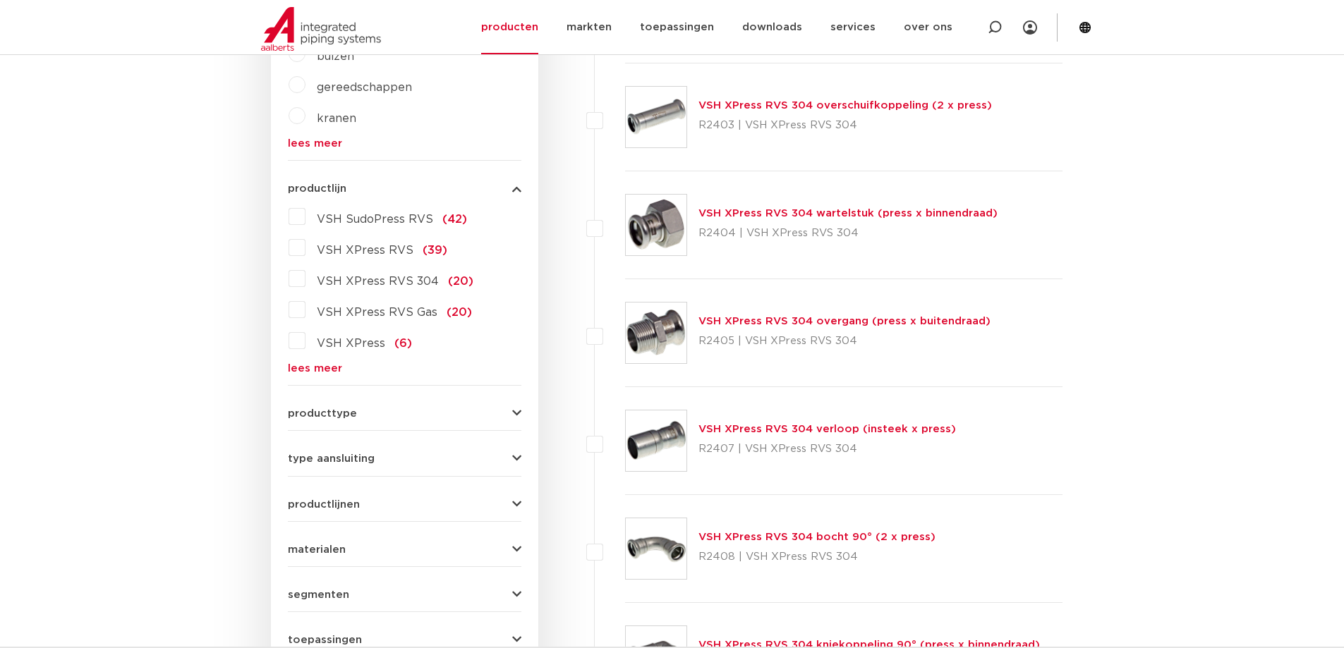
scroll to position [753, 0]
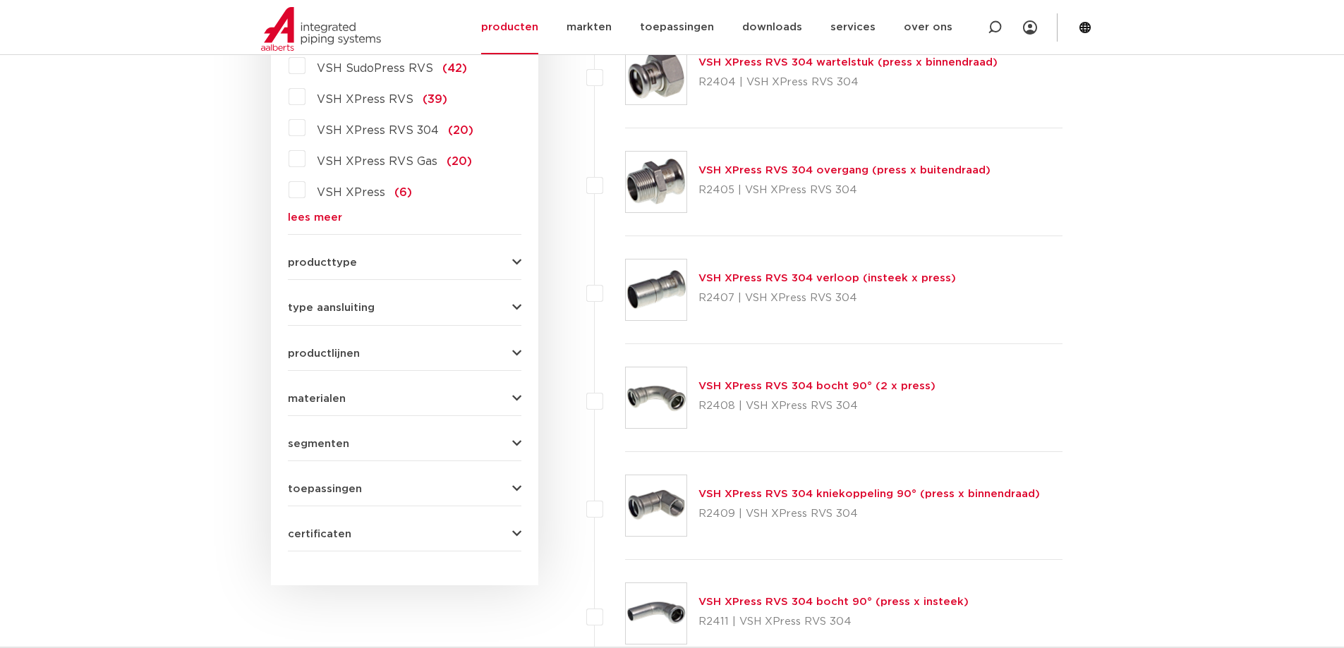
click at [318, 217] on link "lees meer" at bounding box center [404, 217] width 233 height 11
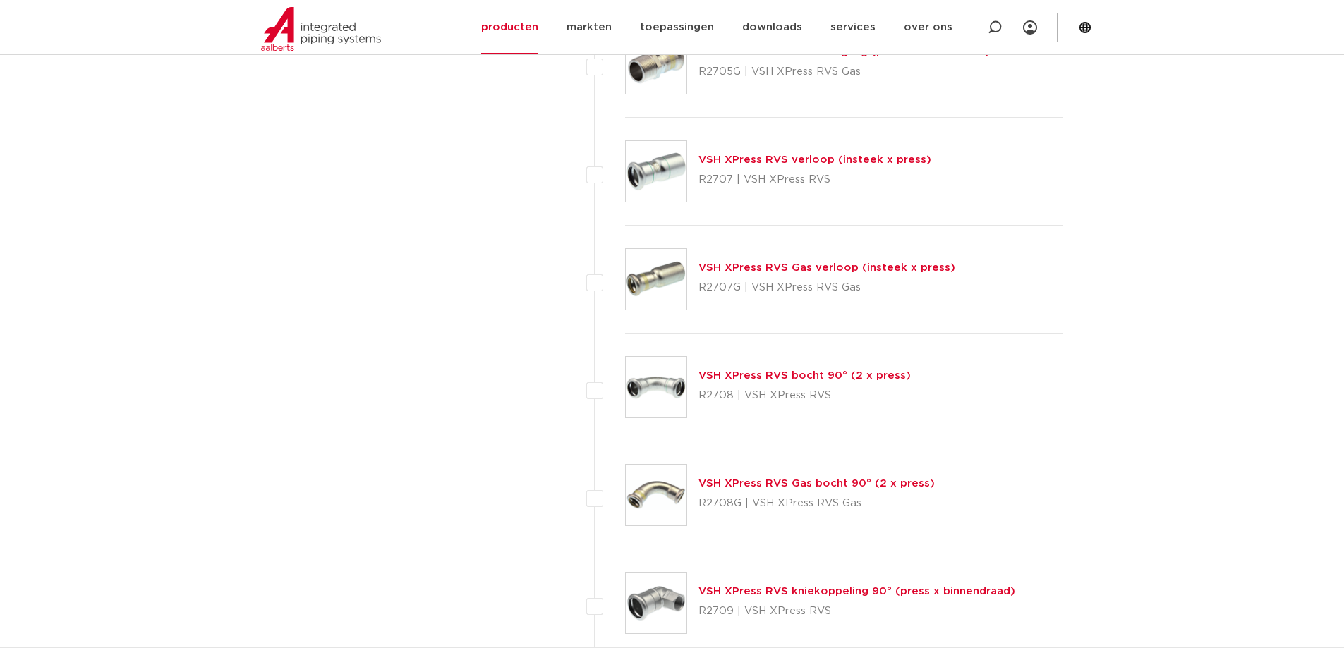
scroll to position [3612, 0]
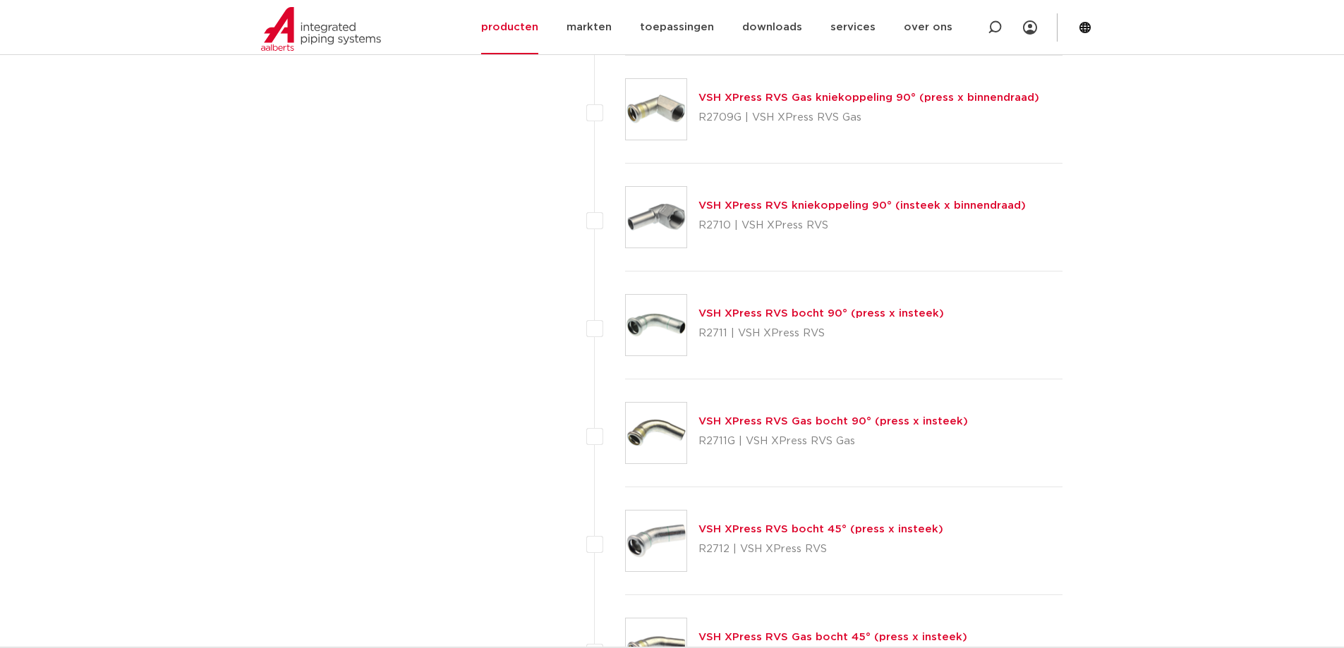
click at [954, 356] on div "VSH XPress RVS bocht 90° (press x insteek) R2711 | VSH XPress RVS" at bounding box center [844, 326] width 438 height 108
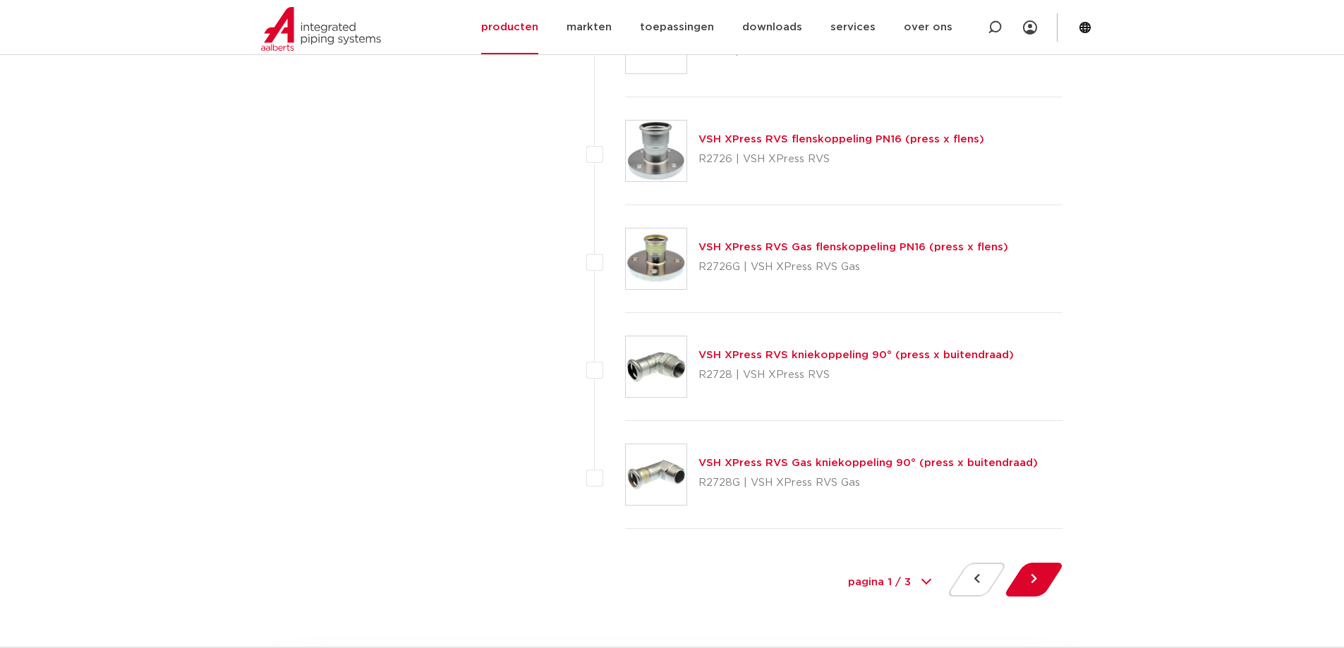
click at [780, 351] on div "VSH XPress RVS kniekoppeling 90° (press x buitendraad) R2728 | VSH XPress RVS" at bounding box center [855, 367] width 315 height 40
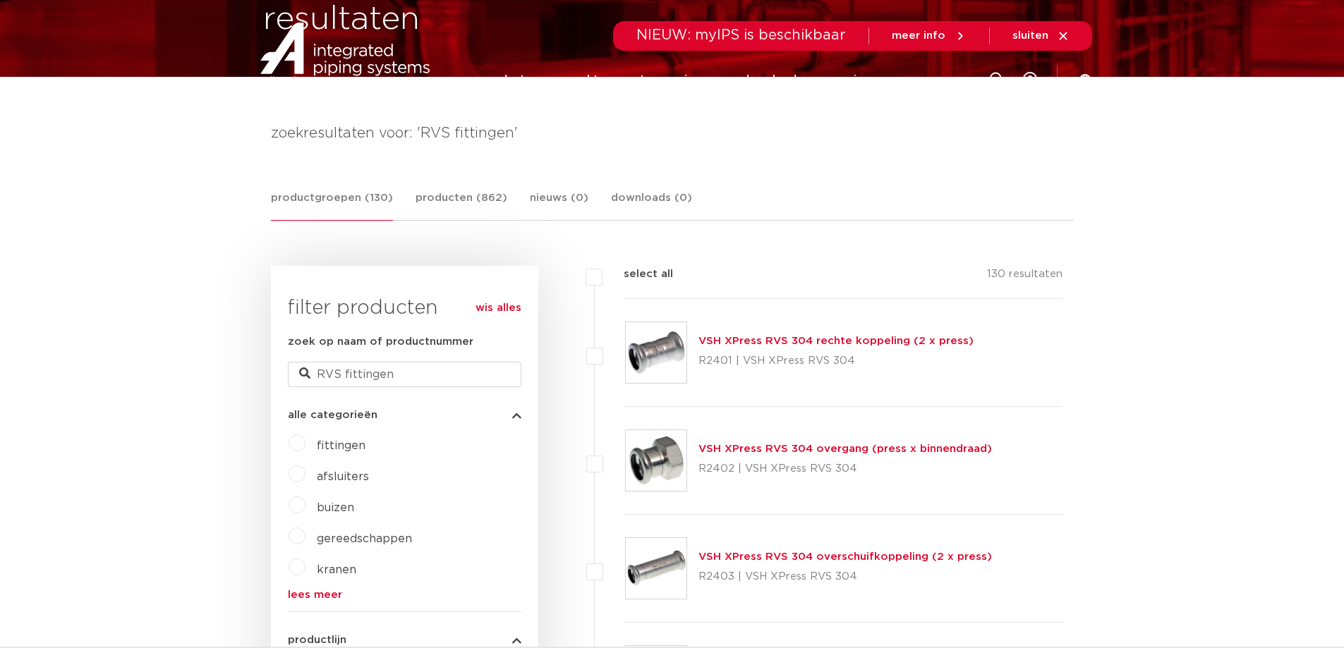
scroll to position [0, 0]
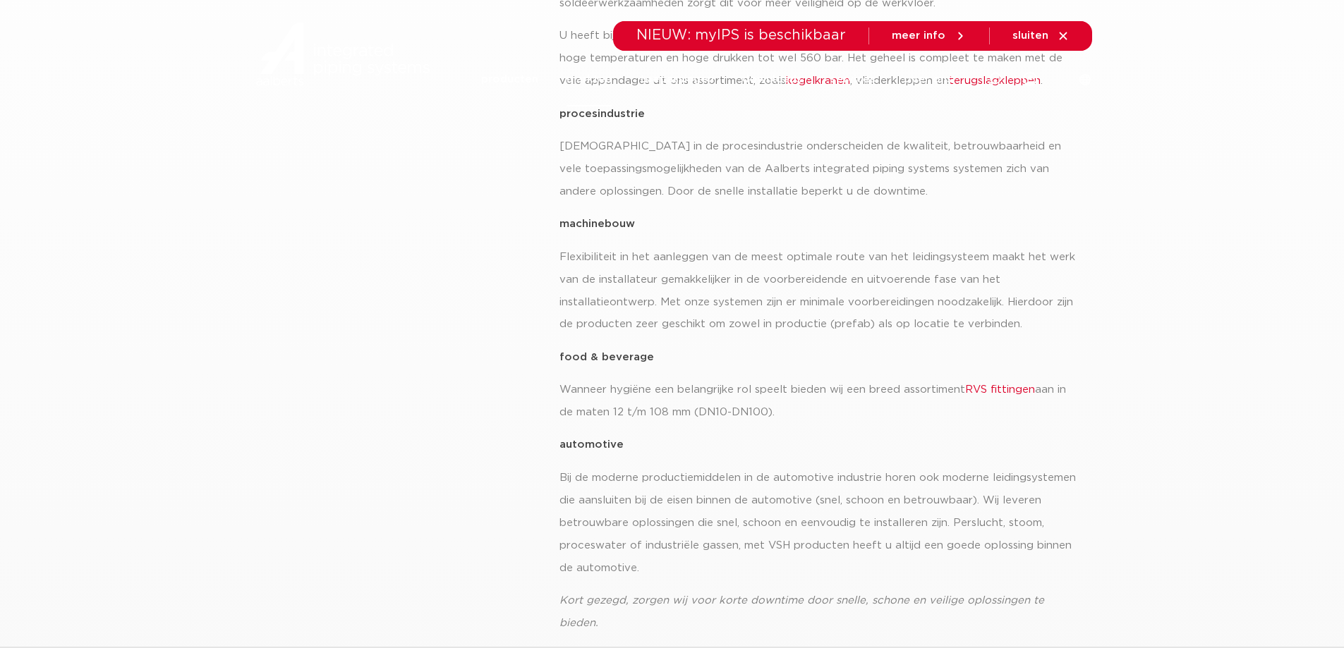
click at [993, 388] on link "RVS fittingen" at bounding box center [1000, 389] width 70 height 11
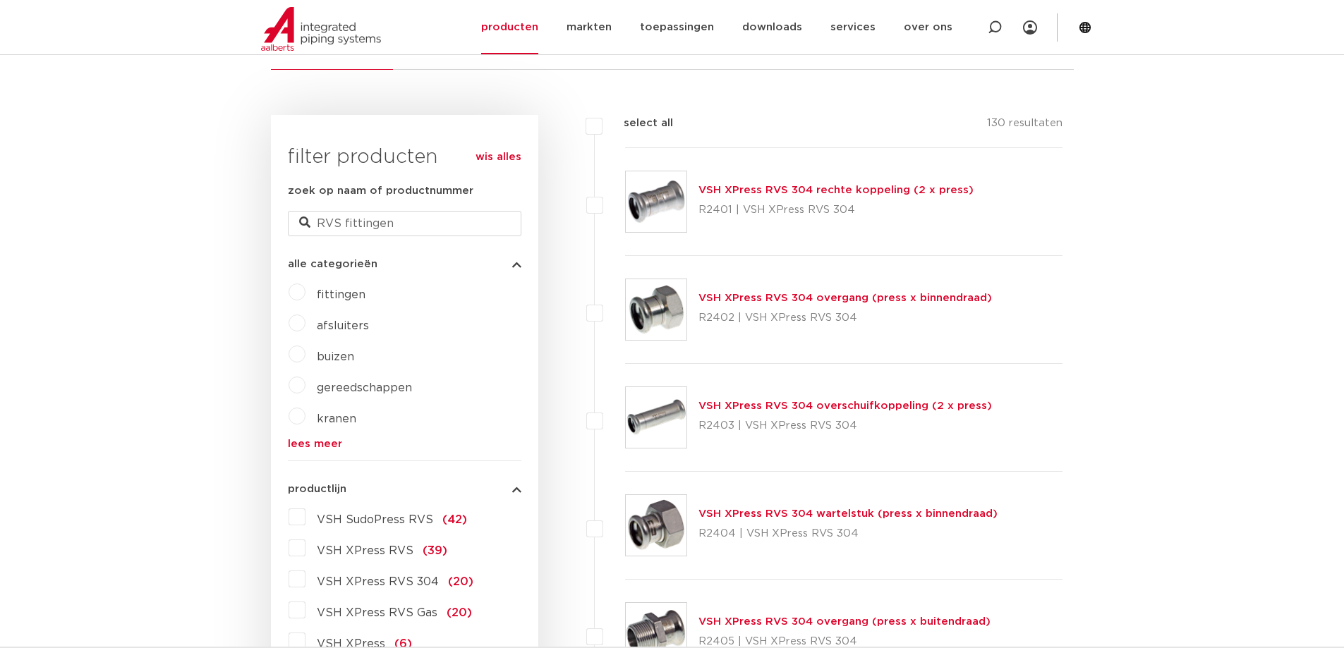
scroll to position [451, 0]
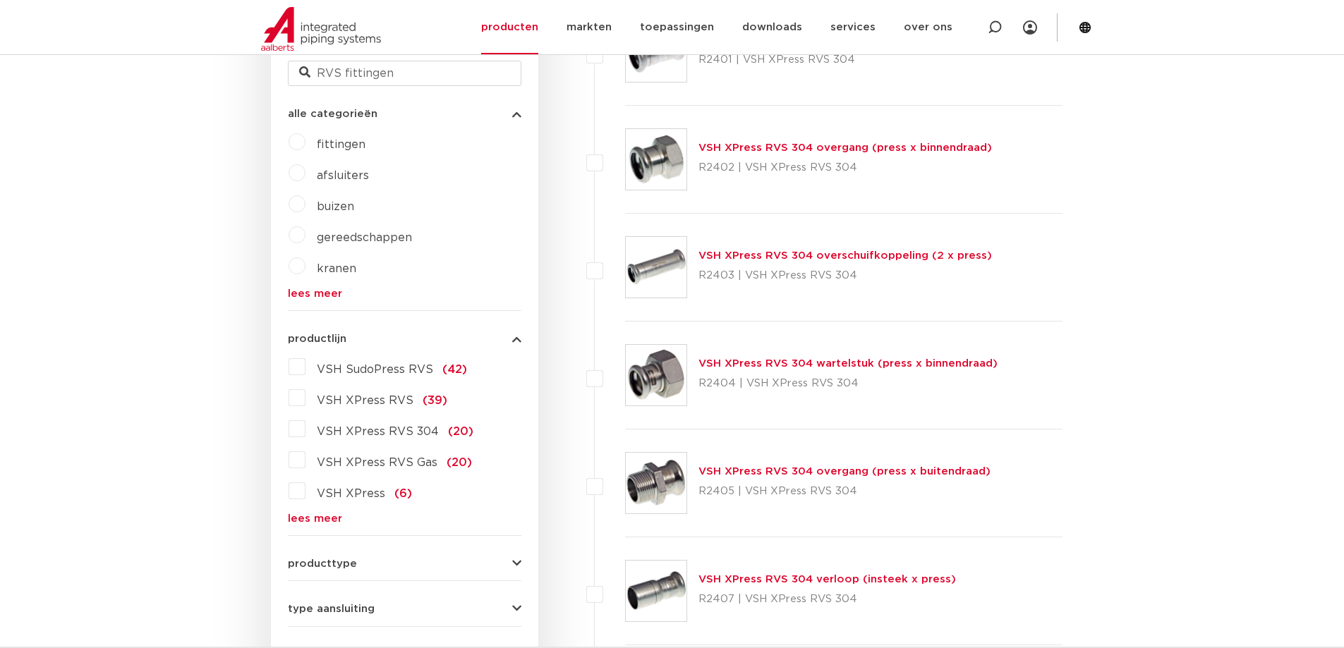
click at [337, 147] on span "fittingen" at bounding box center [341, 144] width 49 height 11
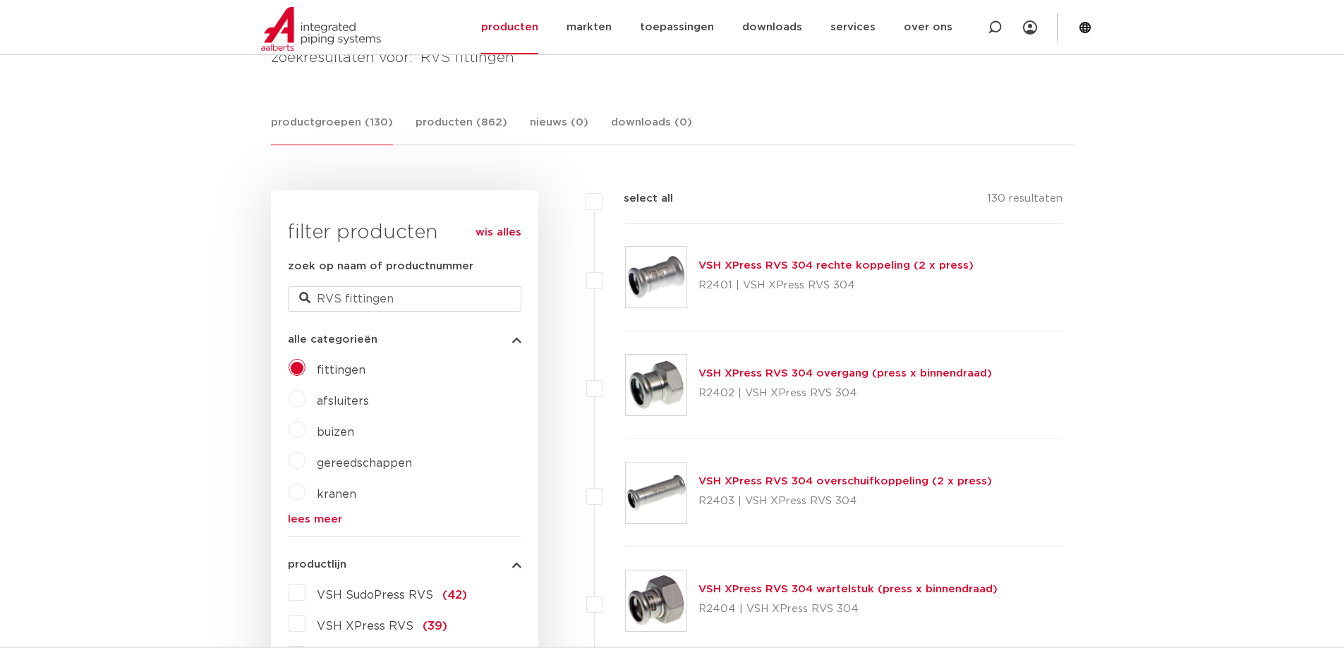
scroll to position [451, 0]
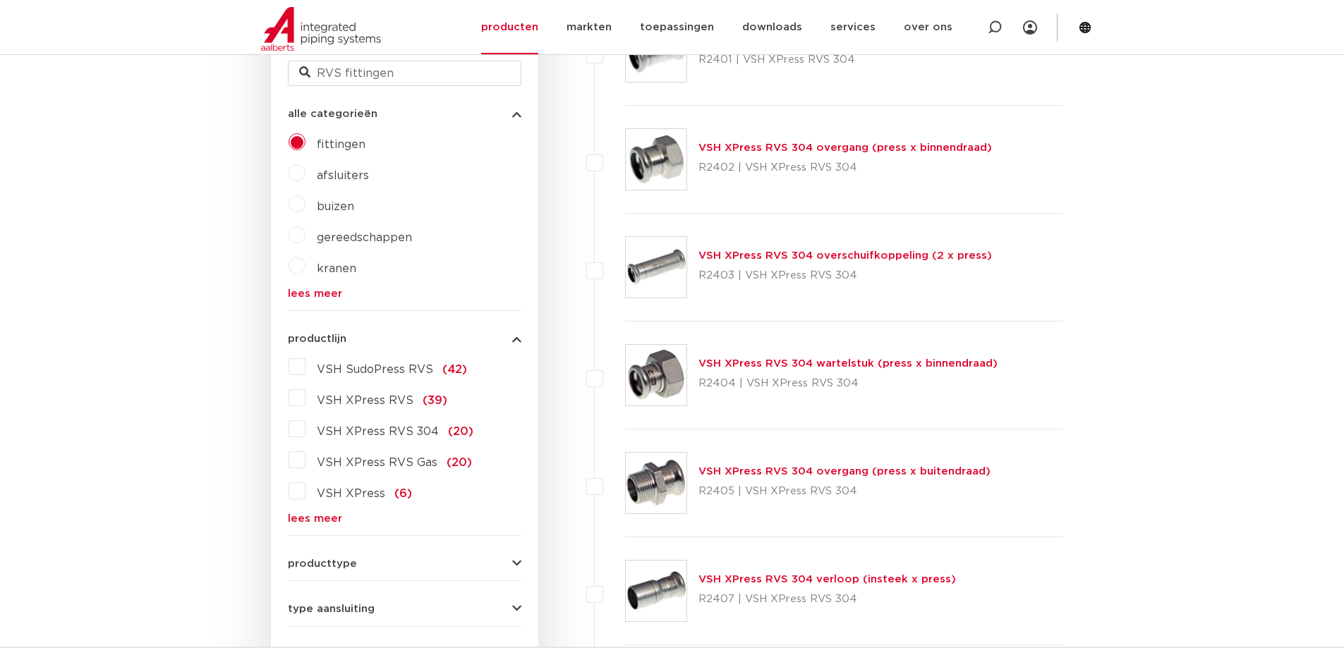
click at [370, 402] on span "VSH XPress RVS" at bounding box center [365, 400] width 97 height 11
click at [0, 0] on input "VSH XPress RVS (39)" at bounding box center [0, 0] width 0 height 0
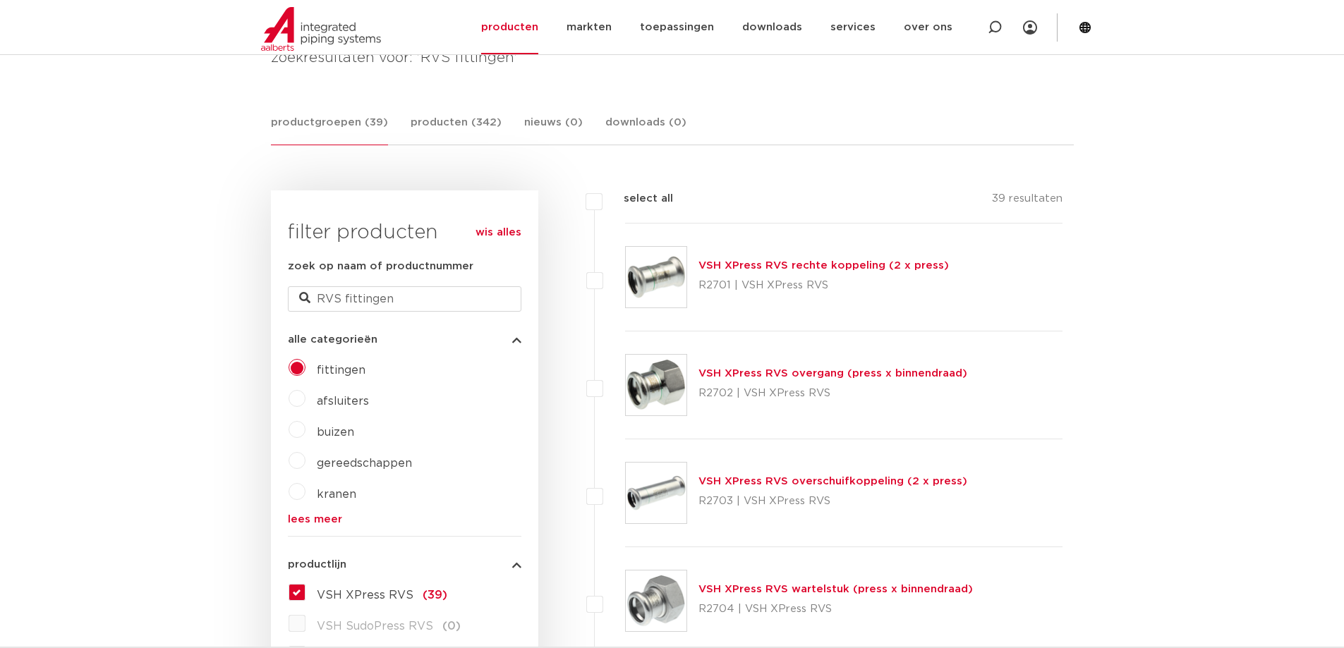
scroll to position [527, 0]
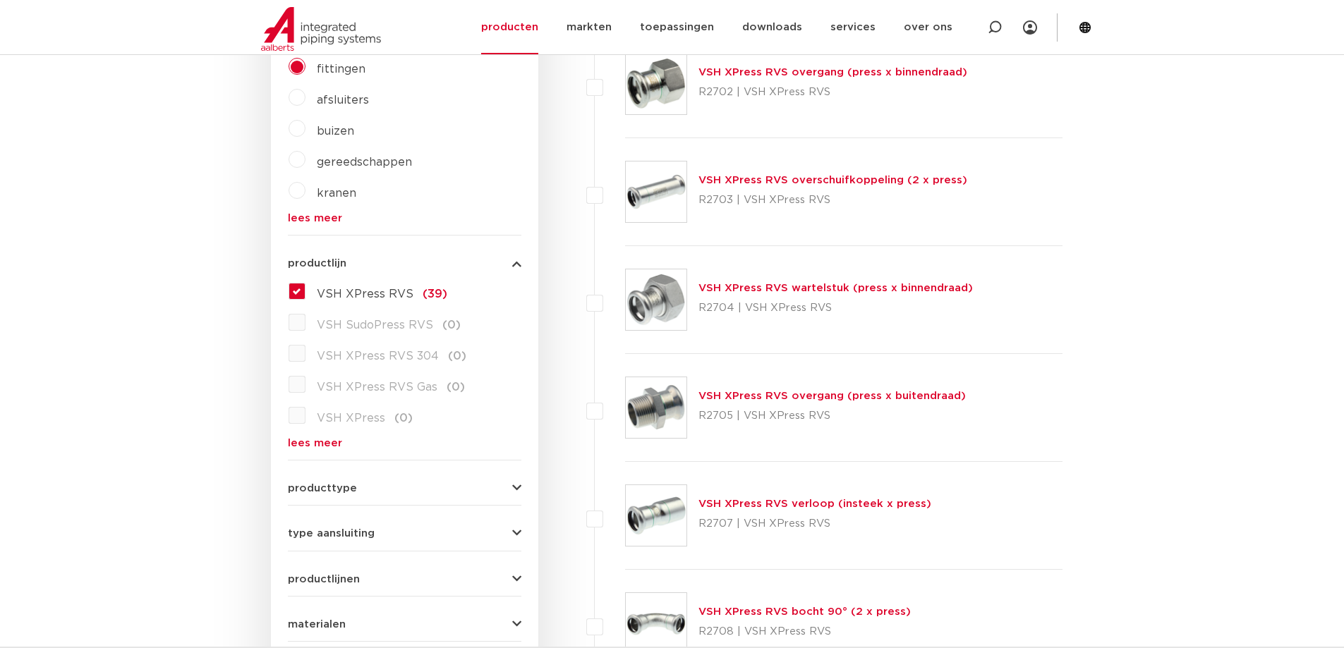
click at [353, 357] on span "VSH XPress RVS 304" at bounding box center [378, 356] width 122 height 11
click at [305, 354] on label "VSH XPress RVS 304 (0)" at bounding box center [385, 353] width 161 height 23
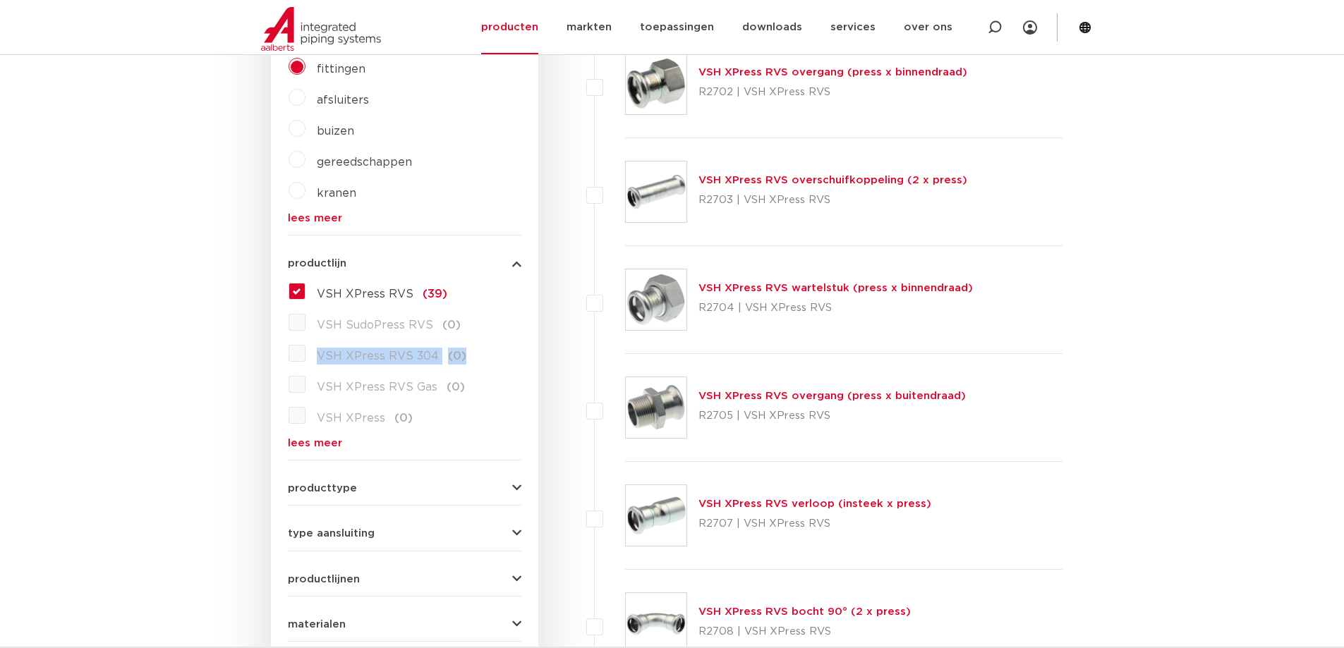
click at [305, 354] on label "VSH XPress RVS 304 (0)" at bounding box center [385, 353] width 161 height 23
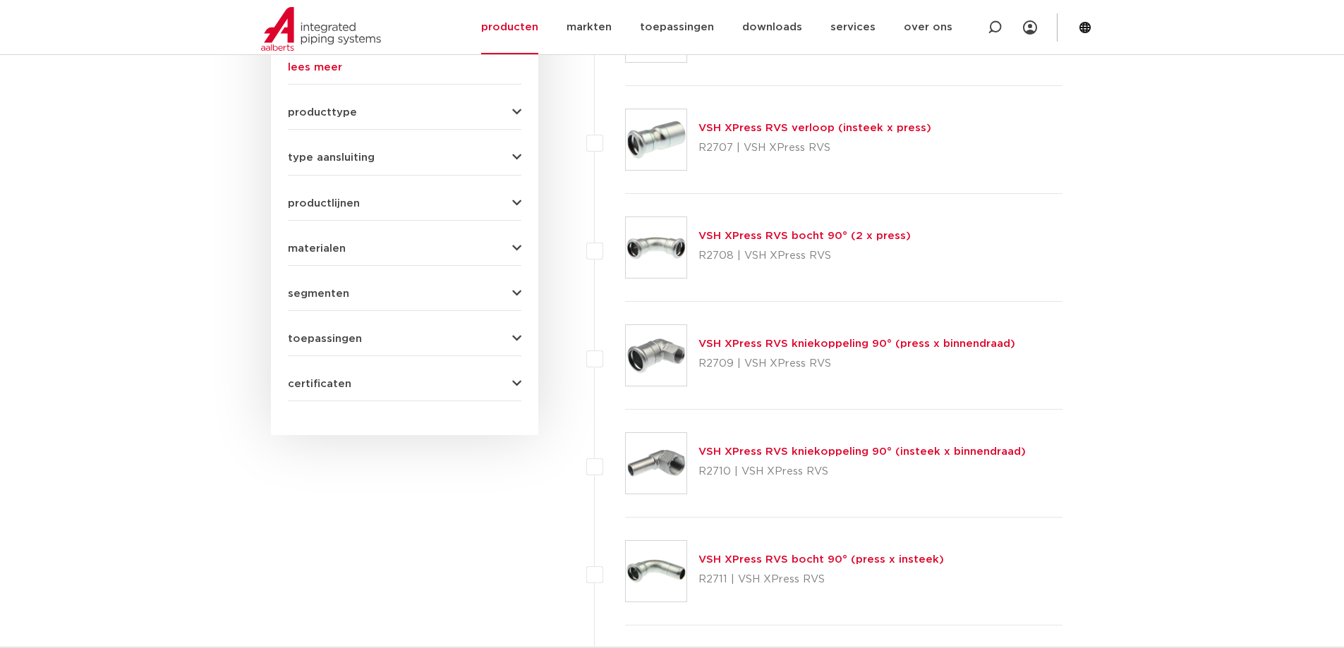
scroll to position [451, 0]
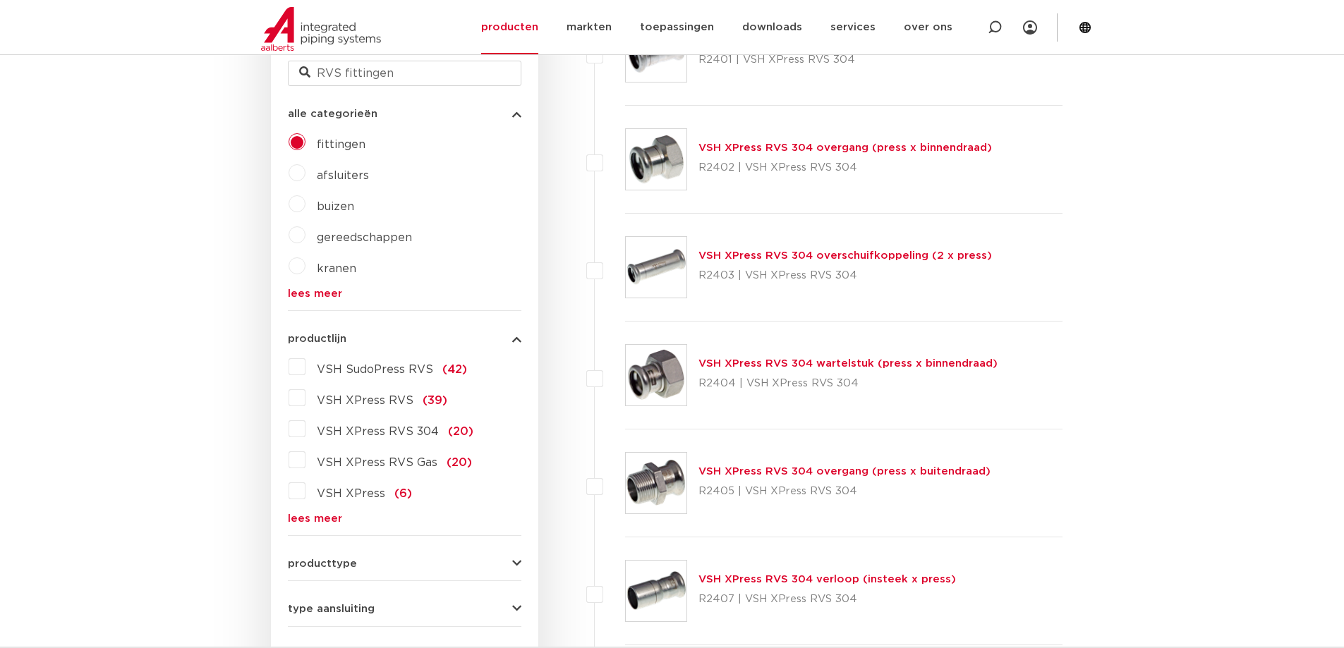
scroll to position [677, 0]
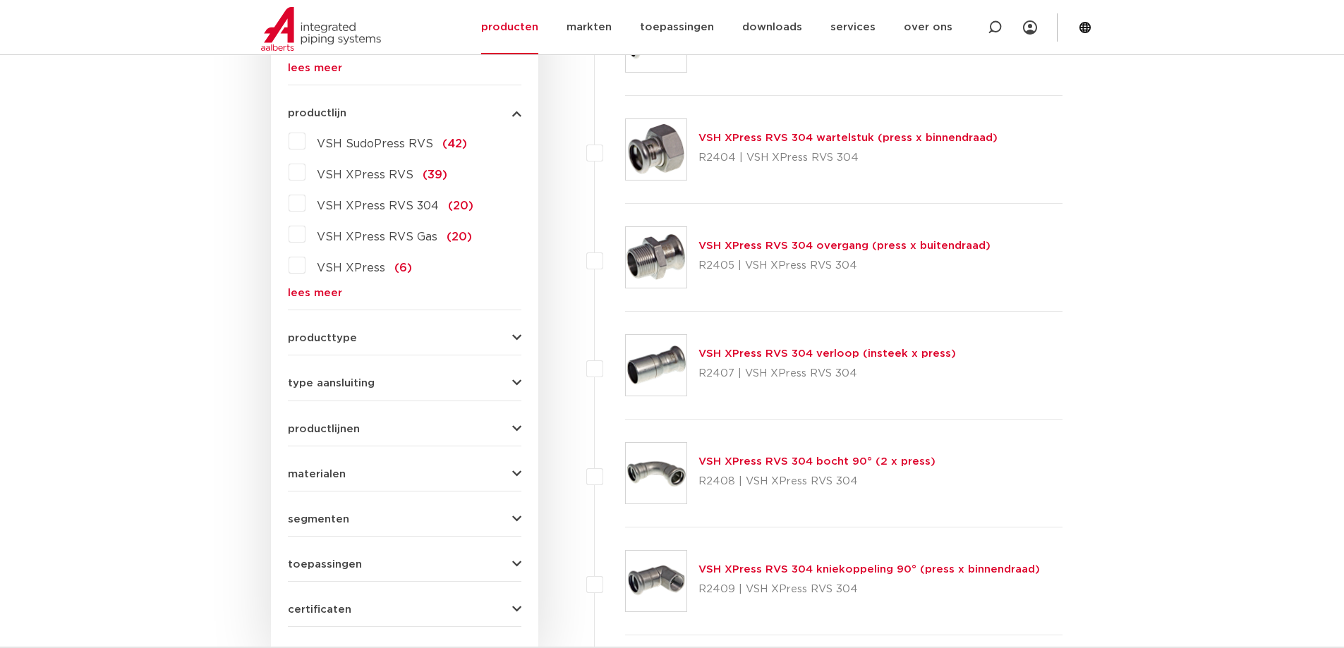
click at [512, 334] on icon "button" at bounding box center [516, 338] width 9 height 11
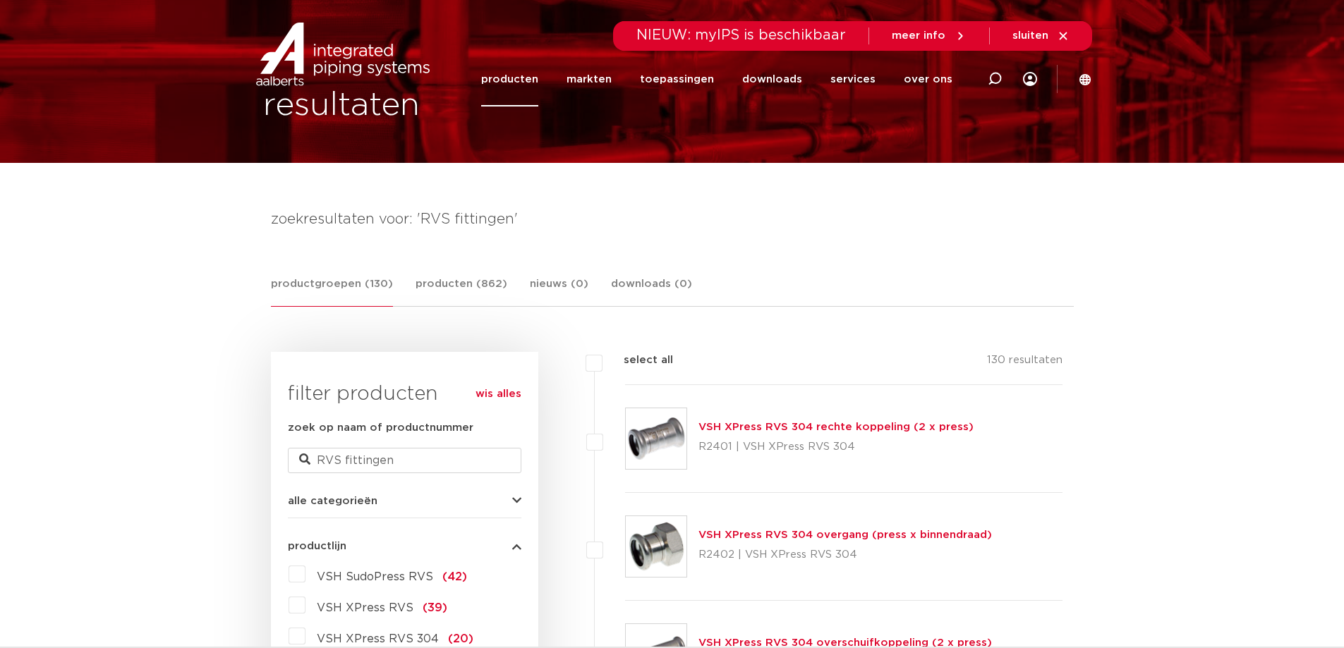
scroll to position [0, 0]
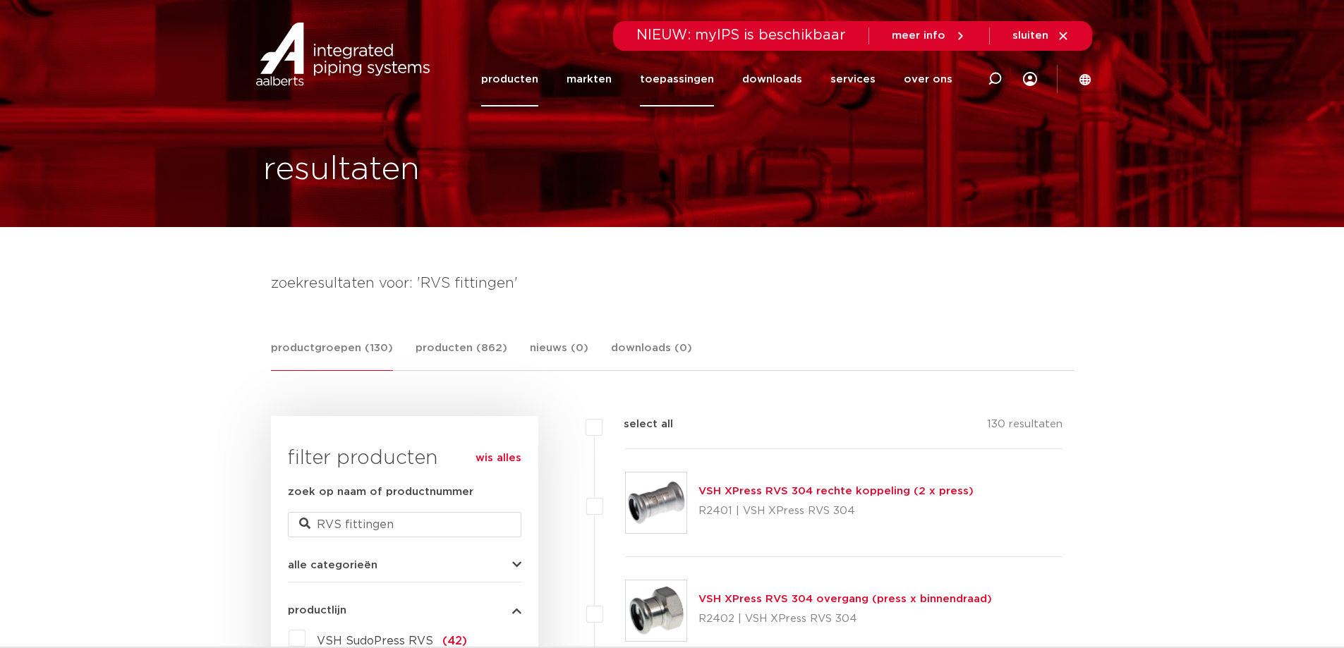
click at [679, 73] on link "toepassingen" at bounding box center [677, 79] width 74 height 54
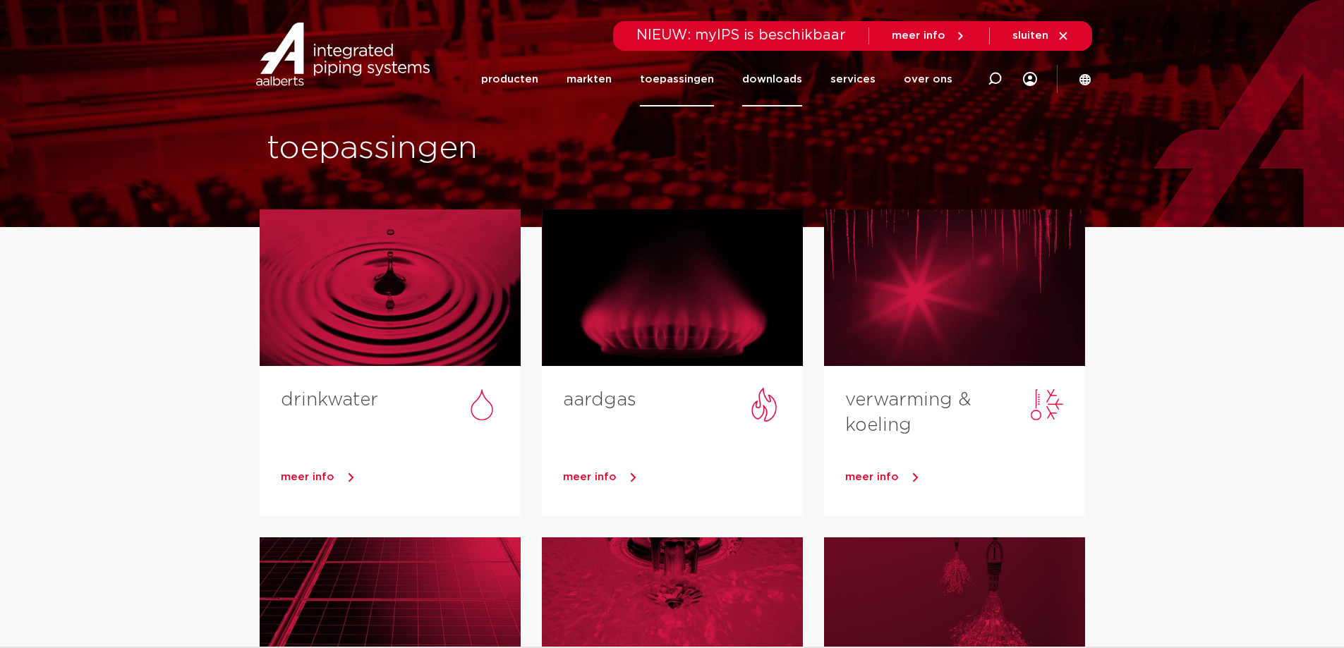
click at [783, 80] on link "downloads" at bounding box center [772, 79] width 60 height 54
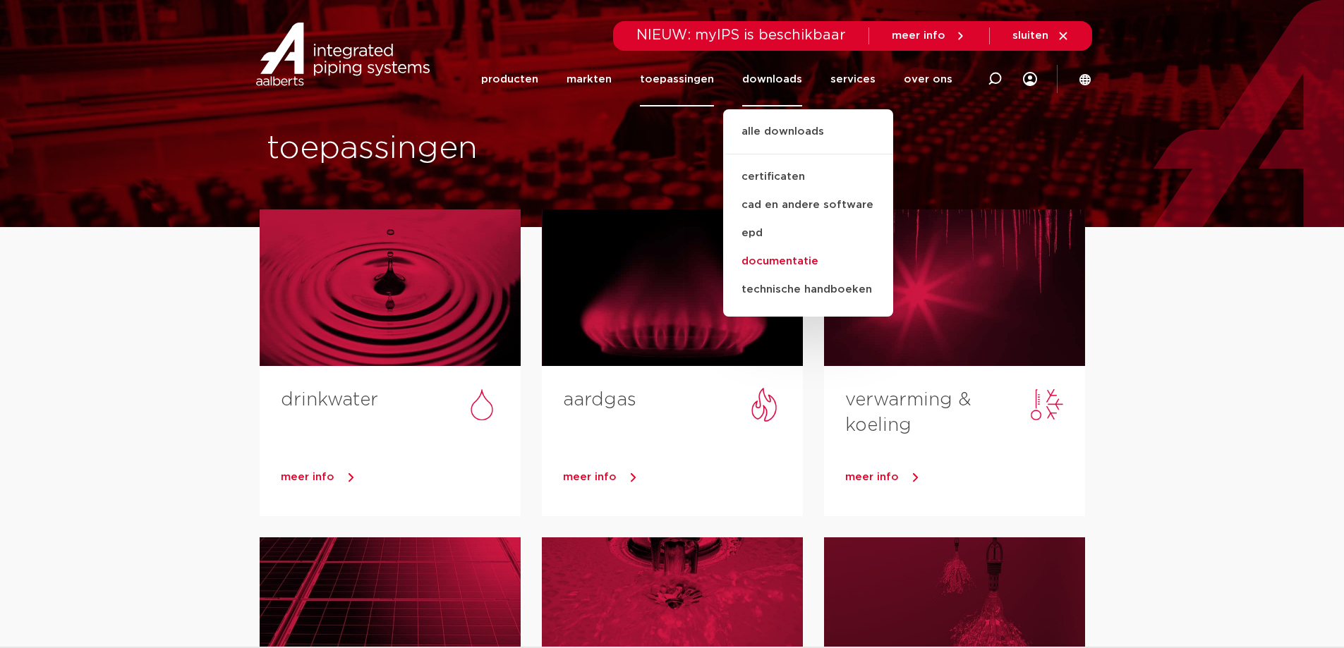
click at [793, 260] on link "documentatie" at bounding box center [808, 262] width 170 height 28
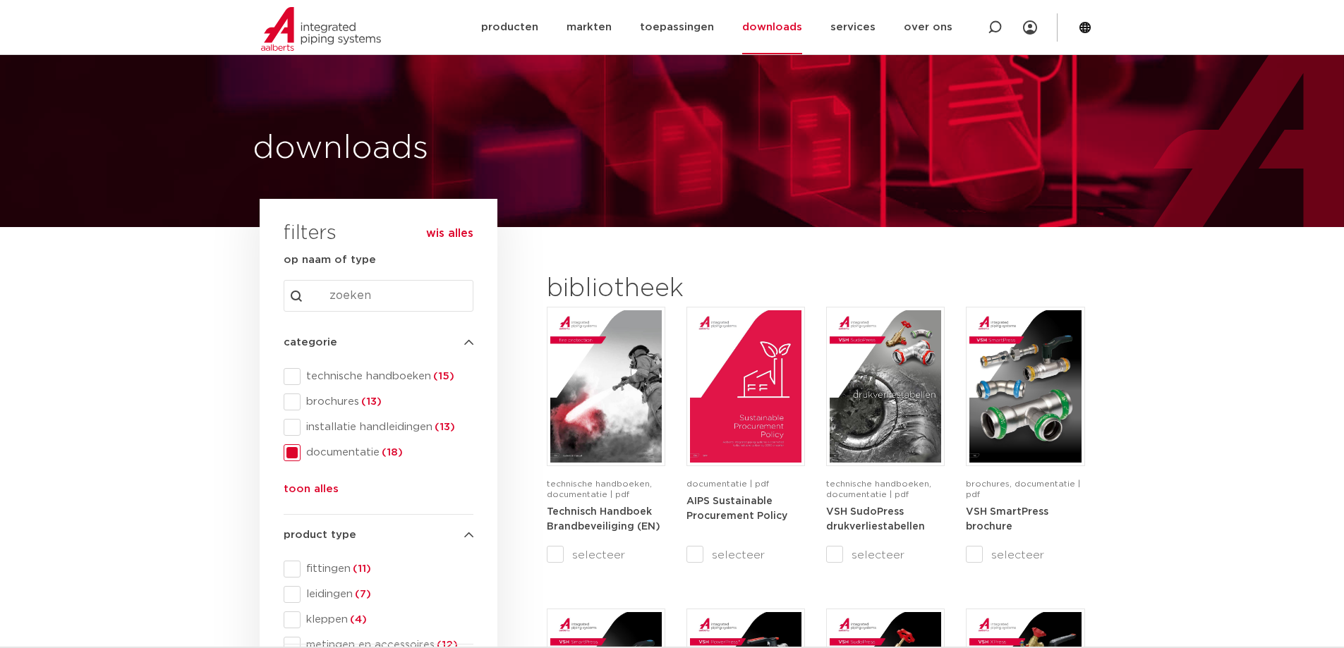
scroll to position [301, 0]
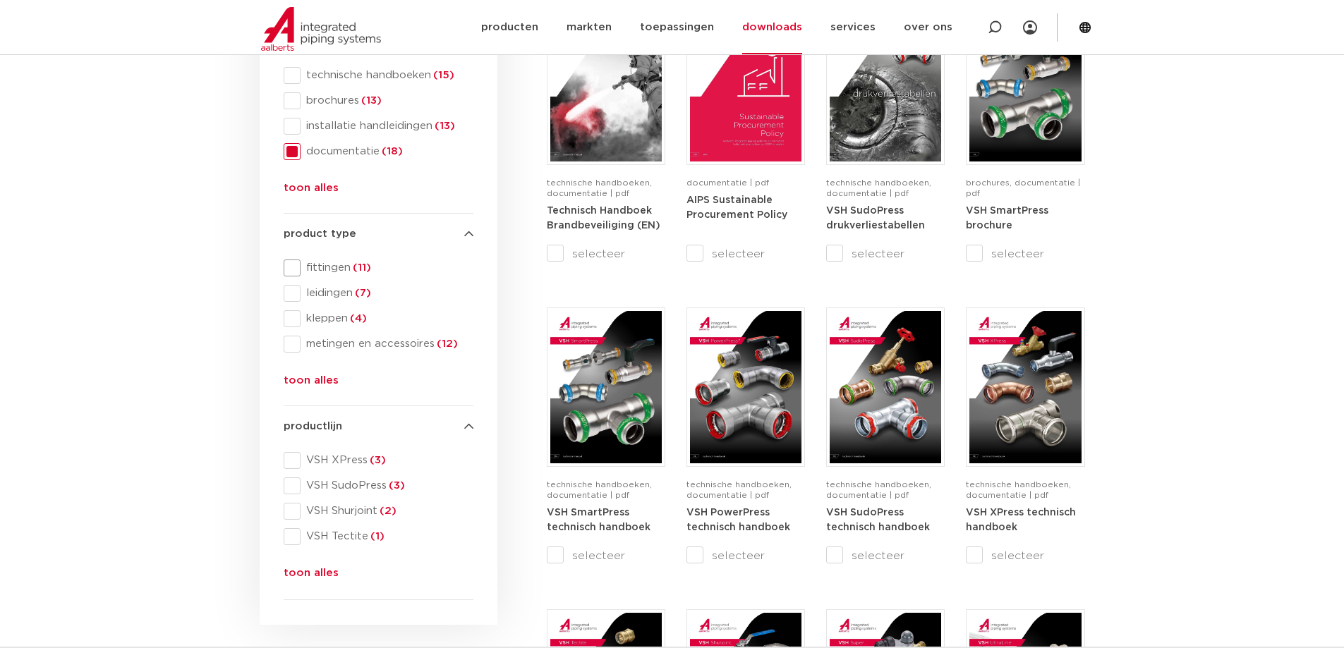
click at [339, 267] on span "fittingen (11)" at bounding box center [387, 268] width 173 height 14
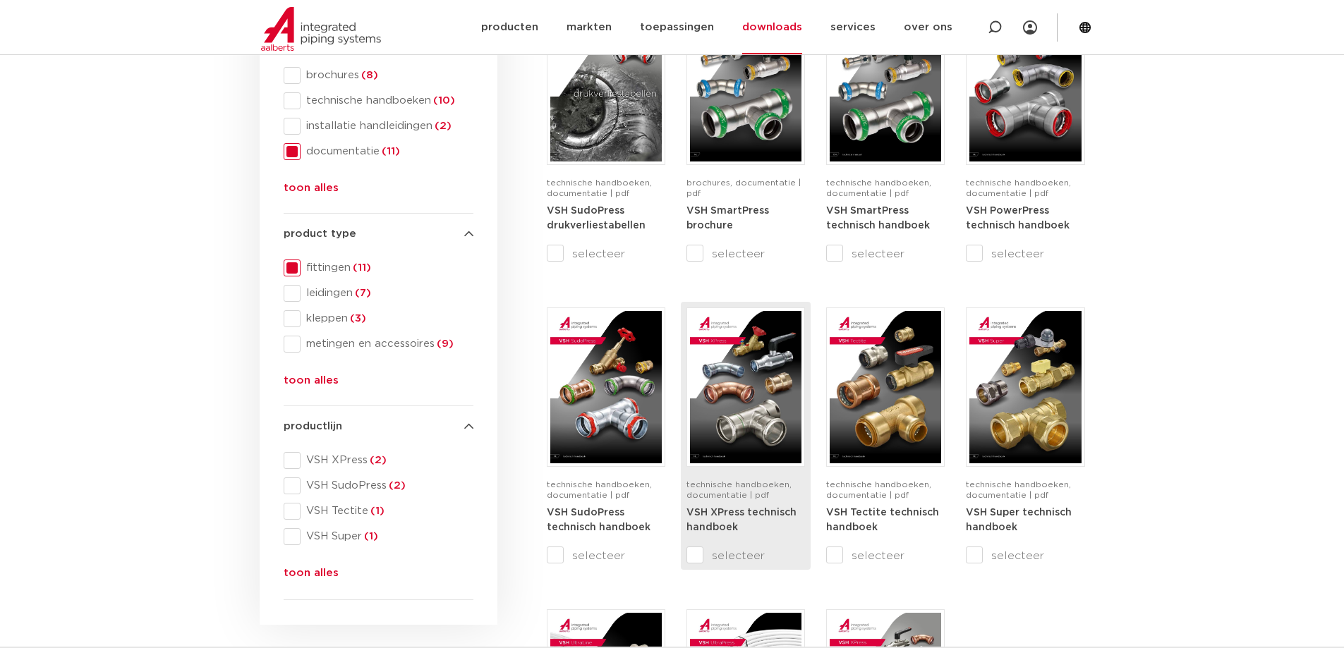
click at [736, 483] on span "technische handboeken, documentatie | pdf" at bounding box center [738, 489] width 105 height 19
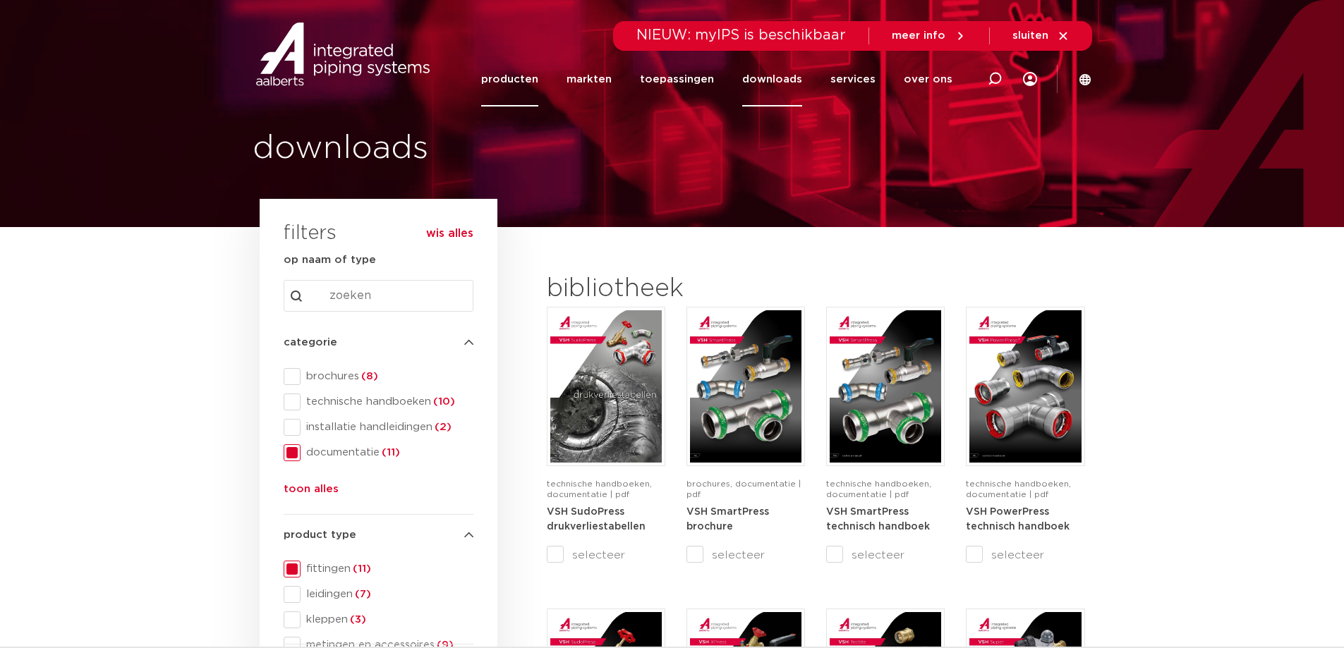
click at [518, 76] on link "producten" at bounding box center [509, 79] width 57 height 54
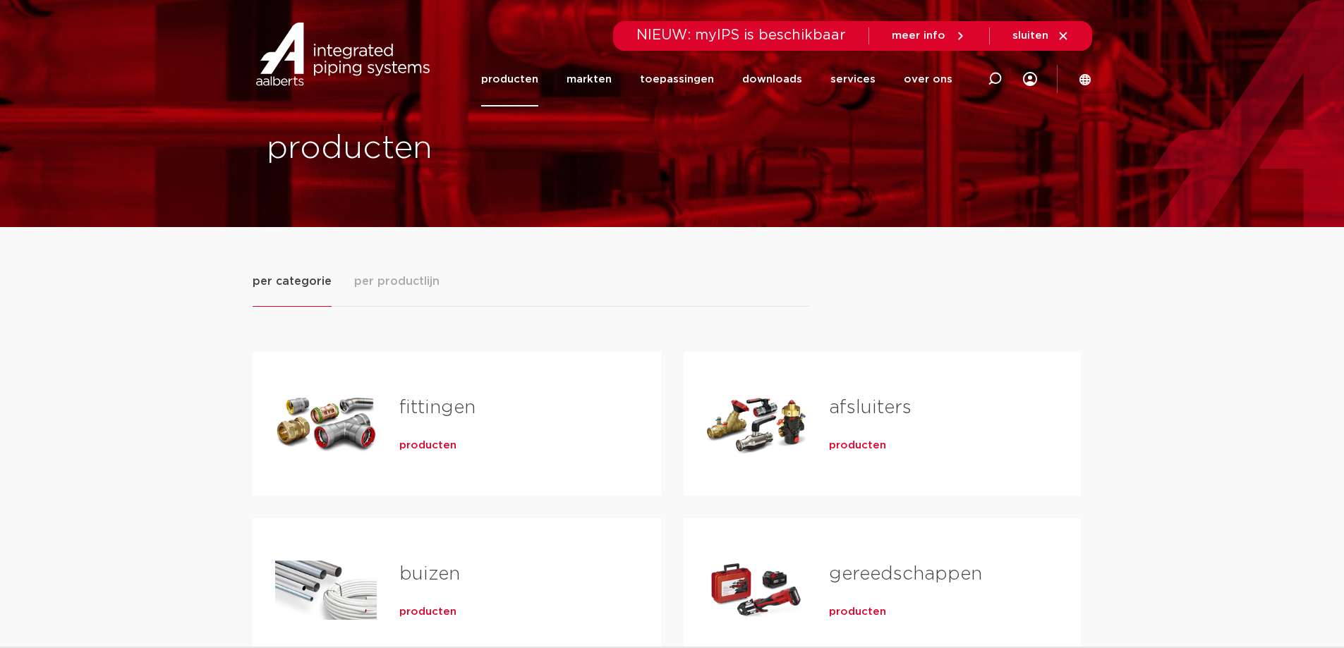
click at [430, 442] on span "producten" at bounding box center [427, 446] width 57 height 14
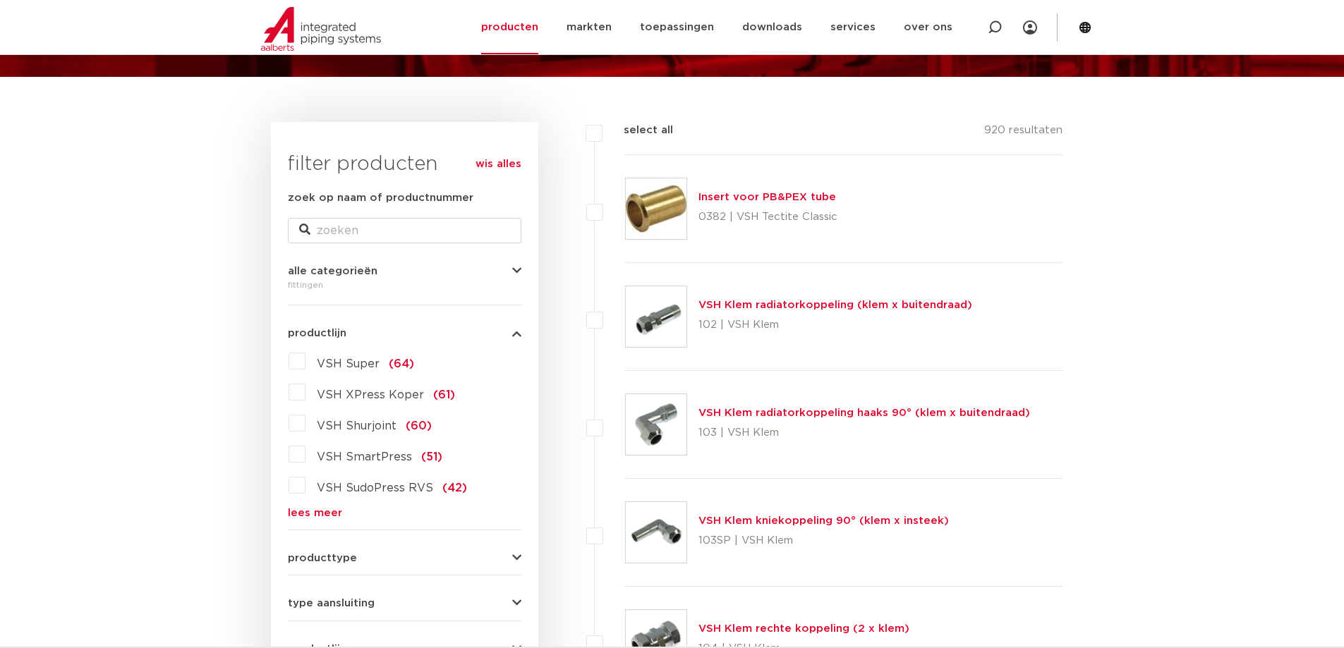
scroll to position [301, 0]
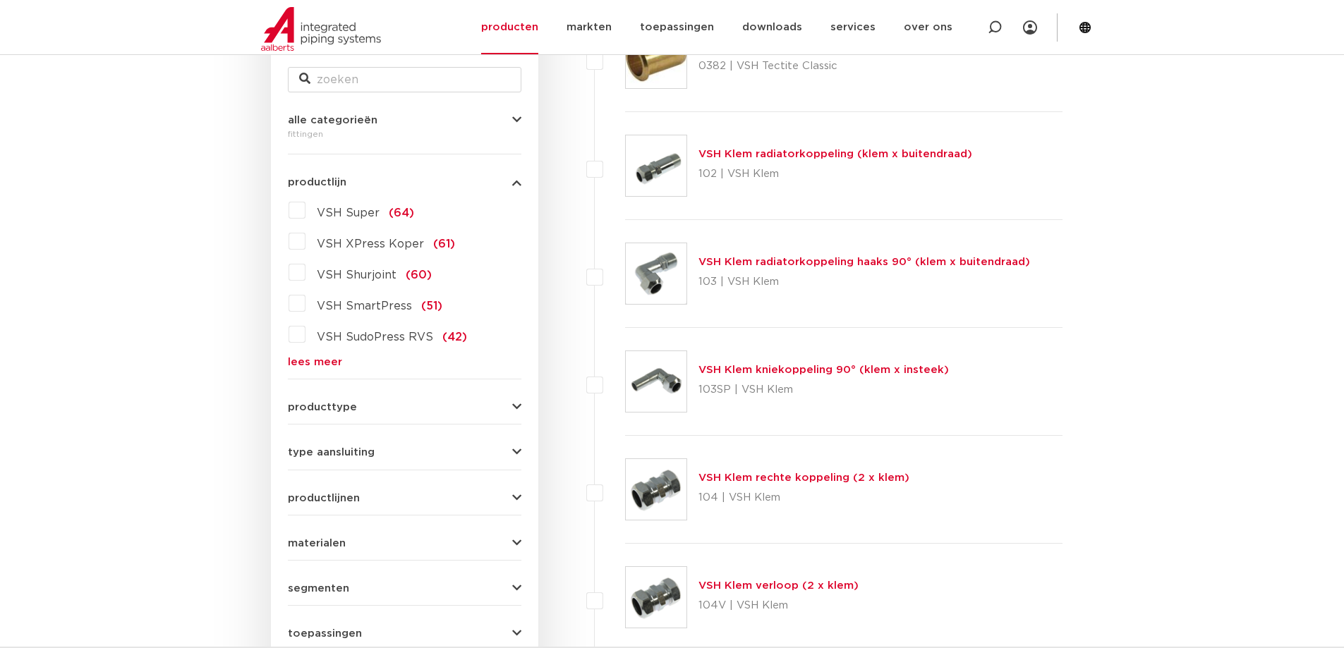
click at [303, 360] on link "lees meer" at bounding box center [404, 362] width 233 height 11
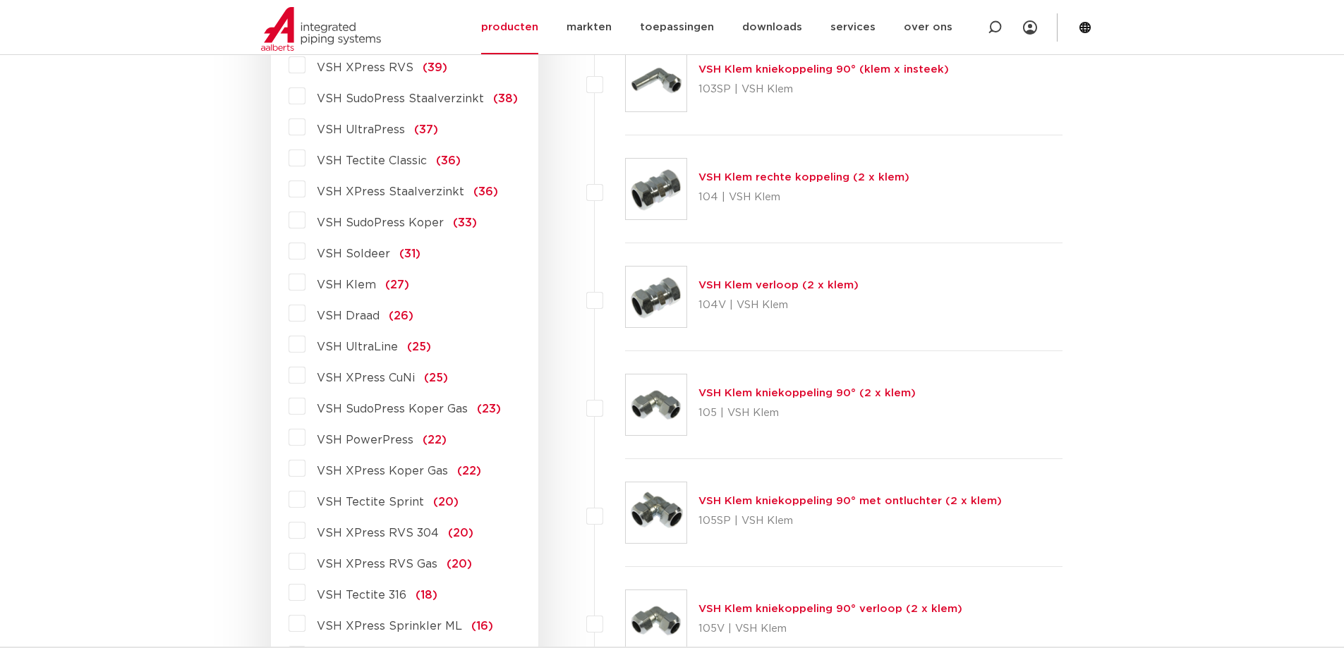
scroll to position [753, 0]
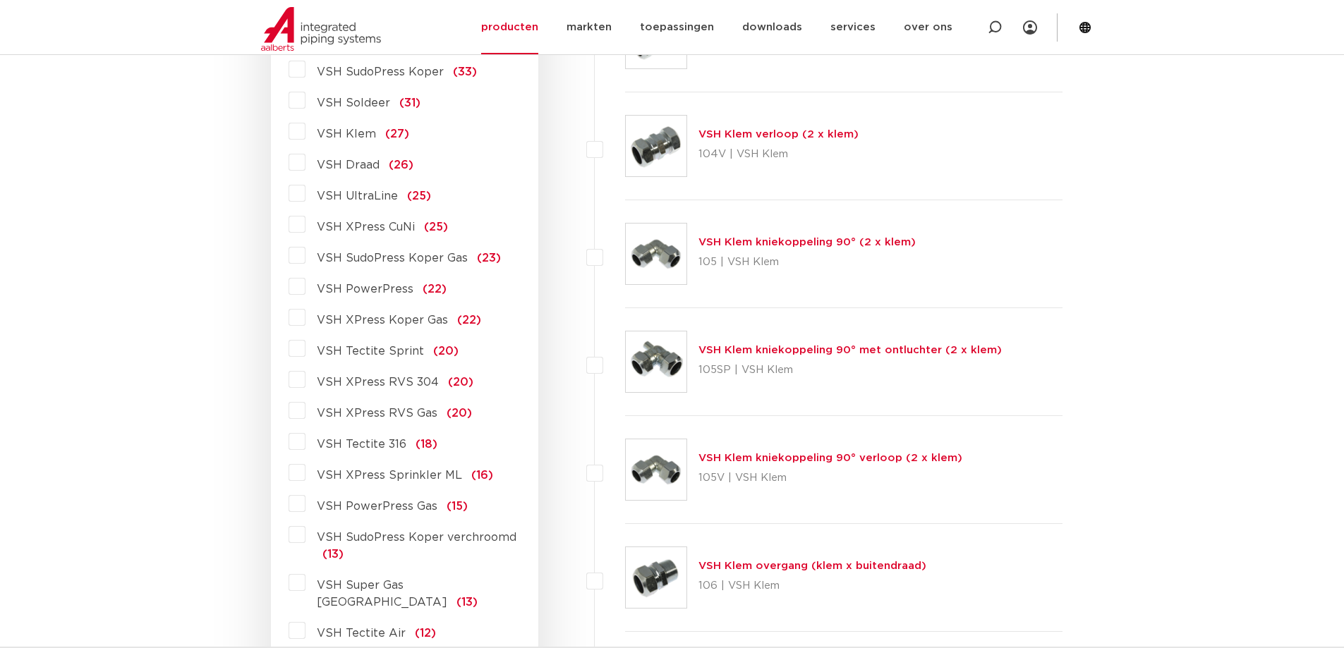
click at [305, 382] on label "VSH XPress RVS 304 (20)" at bounding box center [389, 379] width 168 height 23
click at [0, 0] on input "VSH XPress RVS 304 (20)" at bounding box center [0, 0] width 0 height 0
